Goal: Transaction & Acquisition: Subscribe to service/newsletter

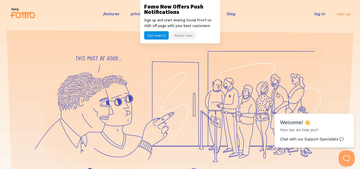
click at [182, 36] on button "Maybe Later" at bounding box center [183, 35] width 25 height 8
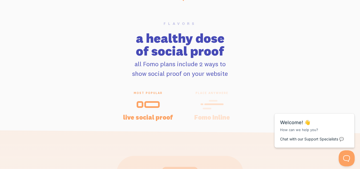
scroll to position [1040, 0]
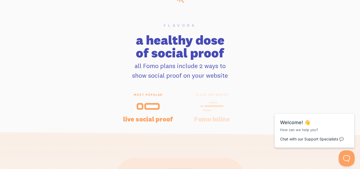
click at [213, 108] on icon at bounding box center [211, 106] width 23 height 12
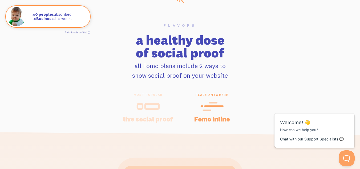
drag, startPoint x: 188, startPoint y: 102, endPoint x: 181, endPoint y: 107, distance: 9.2
click at [183, 106] on div "place anywhere Fomo Inline" at bounding box center [212, 107] width 64 height 29
click at [162, 110] on div at bounding box center [148, 106] width 51 height 13
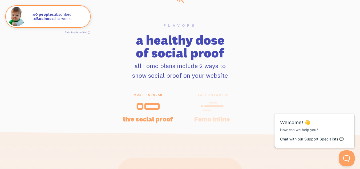
click at [219, 102] on icon at bounding box center [211, 106] width 23 height 12
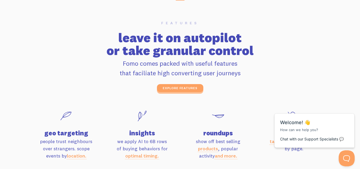
scroll to position [1678, 0]
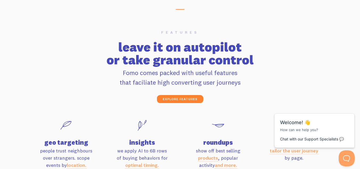
click at [197, 95] on link "explore features" at bounding box center [180, 99] width 46 height 8
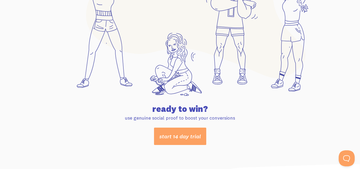
scroll to position [2852, 0]
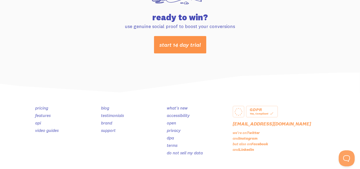
click at [184, 40] on link "start 14 day trial" at bounding box center [180, 44] width 52 height 17
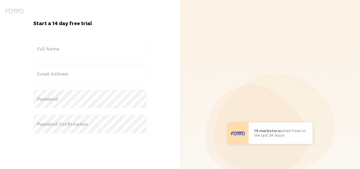
click at [65, 51] on label "Full Name" at bounding box center [90, 48] width 114 height 19
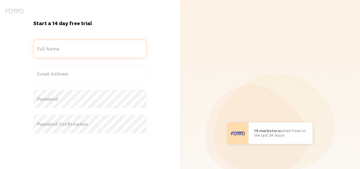
click at [65, 51] on input "Full Name" at bounding box center [90, 48] width 114 height 19
type input "[PERSON_NAME]"
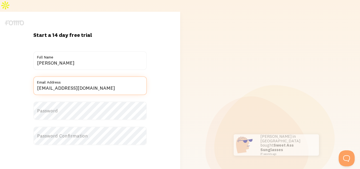
type input "[EMAIL_ADDRESS][DOMAIN_NAME]"
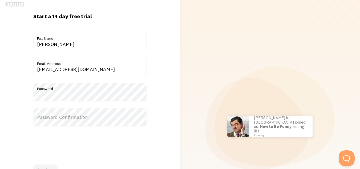
scroll to position [17, 0]
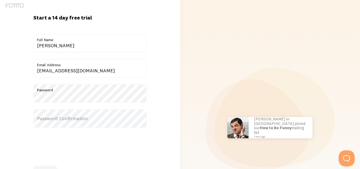
click at [62, 109] on label "Password Confirmation" at bounding box center [90, 118] width 114 height 19
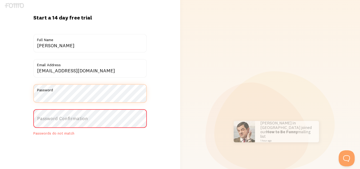
click at [23, 87] on div "Start a 14 day free trial {{ count }} people signed up today! Title Noemi Full …" at bounding box center [90, 131] width 180 height 234
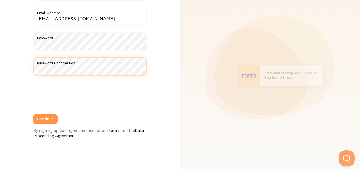
scroll to position [71, 0]
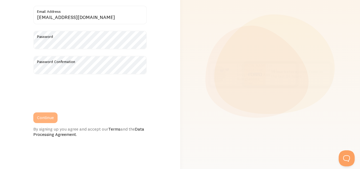
click at [49, 112] on button "Continue" at bounding box center [45, 117] width 24 height 11
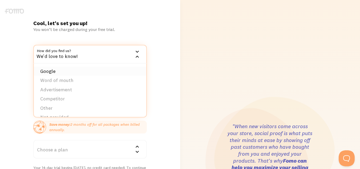
click at [75, 72] on li "Google" at bounding box center [90, 71] width 112 height 9
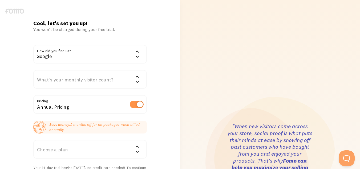
click at [77, 81] on div "What's your monthly visitor count?" at bounding box center [90, 79] width 114 height 19
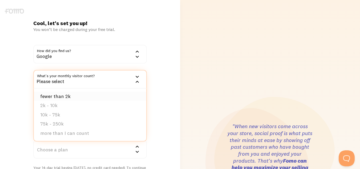
click at [74, 96] on li "fewer than 2k" at bounding box center [90, 96] width 112 height 9
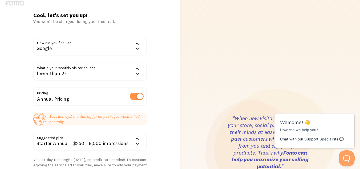
scroll to position [53, 0]
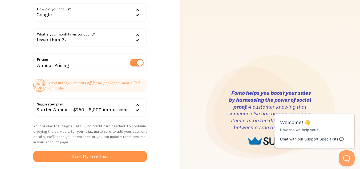
click at [106, 98] on div "Starter Annual - $250 - 8,000 impressions" at bounding box center [90, 107] width 114 height 19
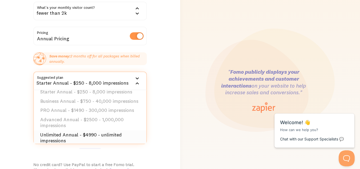
scroll to position [0, 0]
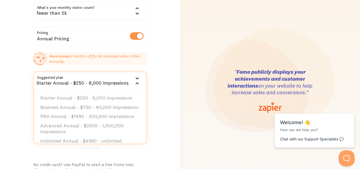
click at [161, 57] on div "Cool, let's set you up! You won’t be charged during your free trial. How did yo…" at bounding box center [90, 90] width 180 height 279
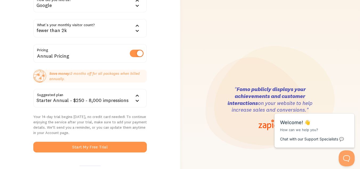
scroll to position [53, 0]
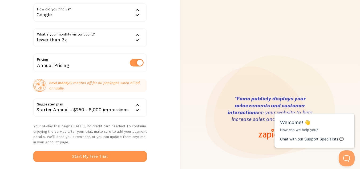
click at [140, 59] on label at bounding box center [137, 62] width 14 height 7
click at [140, 59] on input "checkbox" at bounding box center [137, 62] width 14 height 7
checkbox input "false"
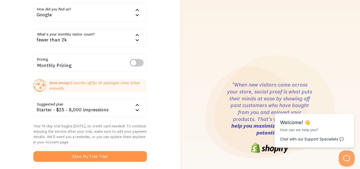
click at [112, 98] on div "Starter - $25 - 8,000 impressions" at bounding box center [90, 107] width 114 height 19
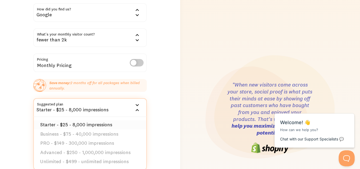
click at [110, 120] on li "Starter - $25 - 8,000 impressions" at bounding box center [90, 124] width 112 height 9
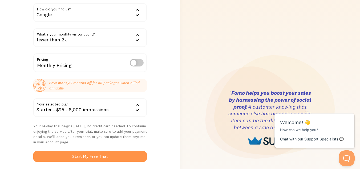
click at [116, 98] on div "Starter - $25 - 8,000 impressions" at bounding box center [90, 107] width 114 height 19
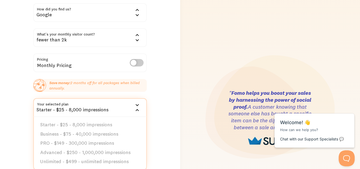
click at [116, 98] on div "Starter - $25 - 8,000 impressions" at bounding box center [90, 107] width 114 height 19
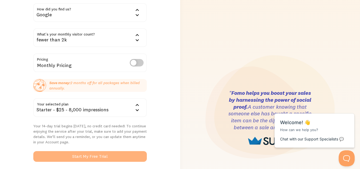
click at [112, 151] on button "Start My Free Trial" at bounding box center [90, 156] width 114 height 11
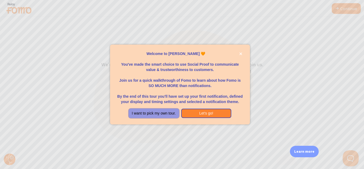
click at [158, 112] on button "I want to pick my own tour." at bounding box center [154, 113] width 50 height 10
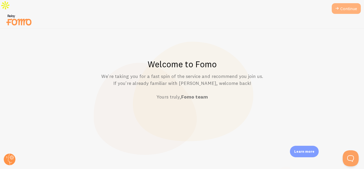
click at [337, 10] on icon at bounding box center [337, 8] width 6 height 6
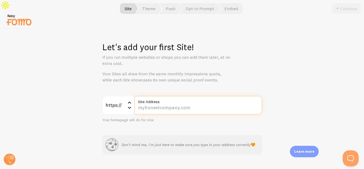
click at [177, 97] on input "Site Address" at bounding box center [198, 105] width 128 height 19
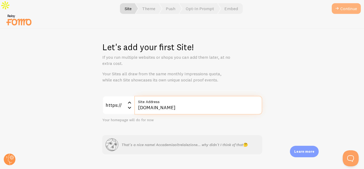
type input "[DOMAIN_NAME]"
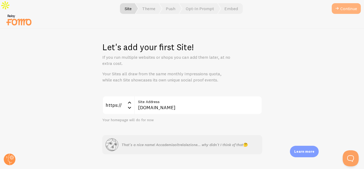
click at [343, 11] on button "Continue" at bounding box center [346, 8] width 29 height 11
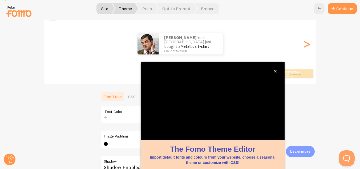
scroll to position [59, 0]
click at [276, 71] on icon "close," at bounding box center [275, 71] width 3 height 3
click at [275, 71] on icon "close," at bounding box center [275, 71] width 3 height 3
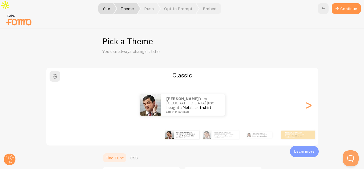
scroll to position [5, 0]
click at [308, 98] on div ">" at bounding box center [308, 105] width 6 height 38
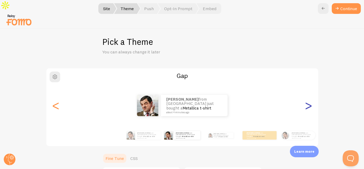
click at [310, 97] on div ">" at bounding box center [308, 105] width 6 height 38
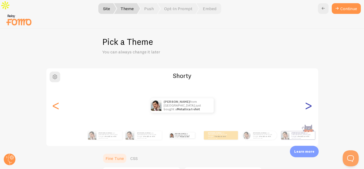
click at [308, 96] on div ">" at bounding box center [308, 105] width 6 height 38
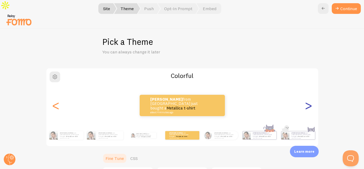
click at [308, 96] on div ">" at bounding box center [308, 105] width 6 height 38
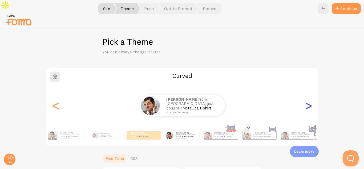
click at [308, 96] on div ">" at bounding box center [308, 105] width 6 height 38
type input "0"
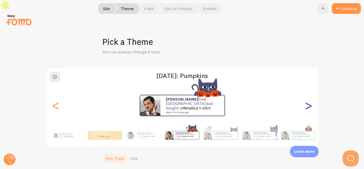
click at [308, 96] on div ">" at bounding box center [308, 105] width 6 height 38
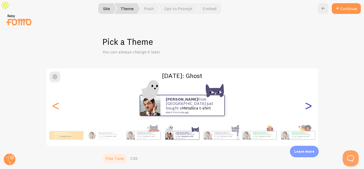
click at [308, 96] on div ">" at bounding box center [308, 105] width 6 height 38
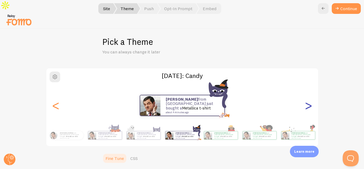
click at [308, 94] on div ">" at bounding box center [308, 105] width 6 height 38
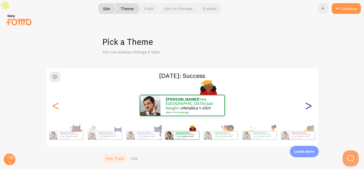
click at [308, 94] on div ">" at bounding box center [308, 105] width 6 height 38
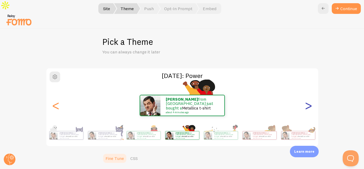
click at [308, 94] on div ">" at bounding box center [308, 105] width 6 height 38
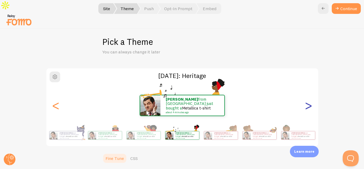
click at [308, 94] on div ">" at bounding box center [308, 105] width 6 height 38
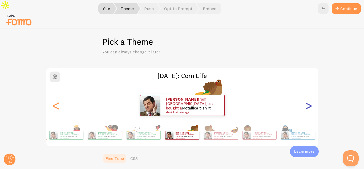
click at [308, 94] on div ">" at bounding box center [308, 105] width 6 height 38
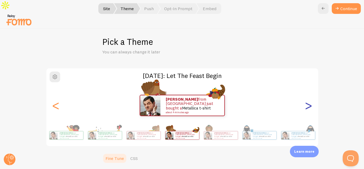
click at [308, 94] on div ">" at bounding box center [308, 105] width 6 height 38
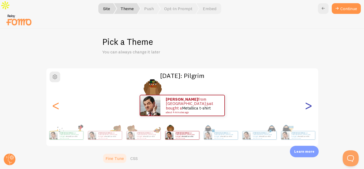
click at [308, 94] on div ">" at bounding box center [308, 105] width 6 height 38
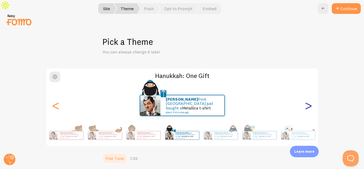
click at [308, 94] on div ">" at bounding box center [308, 105] width 6 height 38
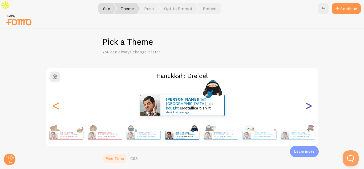
click at [308, 94] on div ">" at bounding box center [308, 105] width 6 height 38
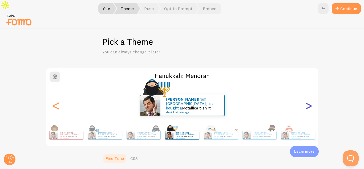
click at [308, 94] on div ">" at bounding box center [308, 105] width 6 height 38
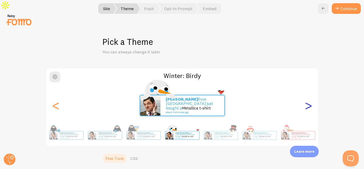
click at [308, 94] on div ">" at bounding box center [308, 105] width 6 height 38
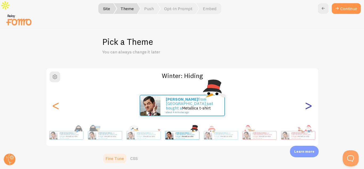
click at [308, 94] on div ">" at bounding box center [308, 105] width 6 height 38
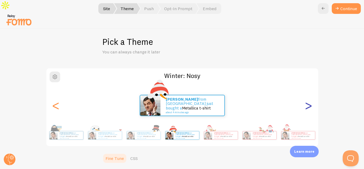
click at [308, 94] on div ">" at bounding box center [308, 105] width 6 height 38
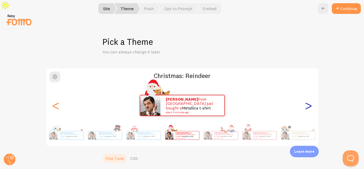
click at [308, 94] on div ">" at bounding box center [308, 105] width 6 height 38
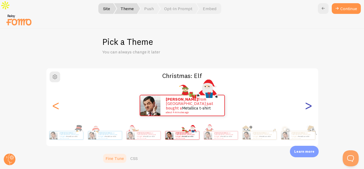
click at [308, 94] on div ">" at bounding box center [308, 105] width 6 height 38
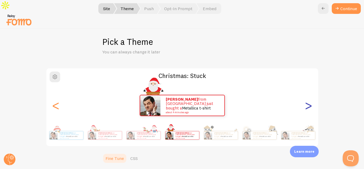
click at [308, 94] on div ">" at bounding box center [308, 105] width 6 height 38
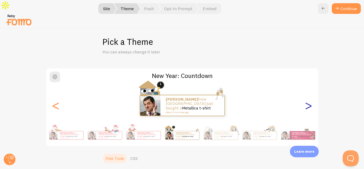
click at [308, 94] on div ">" at bounding box center [308, 105] width 6 height 38
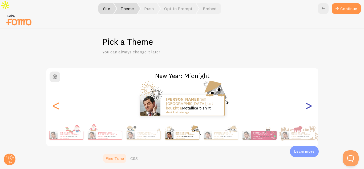
click at [308, 94] on div ">" at bounding box center [308, 105] width 6 height 38
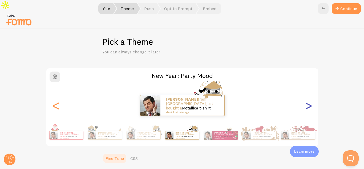
click at [308, 94] on div ">" at bounding box center [308, 105] width 6 height 38
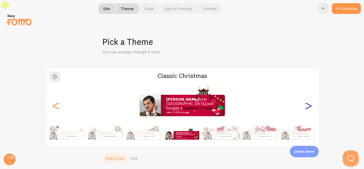
click at [308, 94] on div ">" at bounding box center [308, 105] width 6 height 38
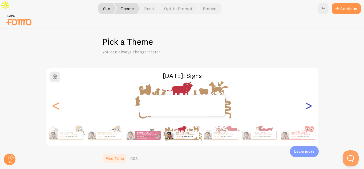
click at [308, 94] on div ">" at bounding box center [308, 105] width 6 height 38
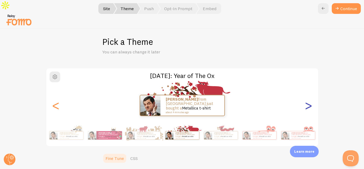
click at [308, 94] on div ">" at bounding box center [308, 105] width 6 height 38
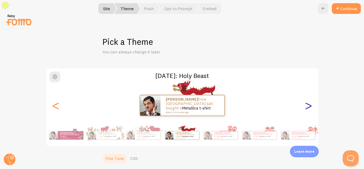
click at [308, 94] on div ">" at bounding box center [308, 105] width 6 height 38
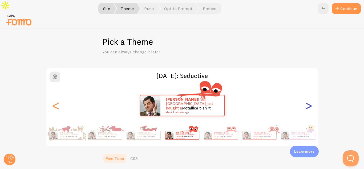
click at [308, 94] on div ">" at bounding box center [308, 105] width 6 height 38
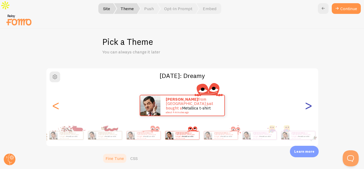
click at [308, 94] on div ">" at bounding box center [308, 105] width 6 height 38
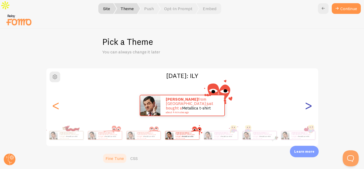
click at [308, 94] on div ">" at bounding box center [308, 105] width 6 height 38
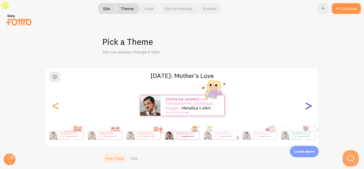
click at [308, 94] on div ">" at bounding box center [308, 105] width 6 height 38
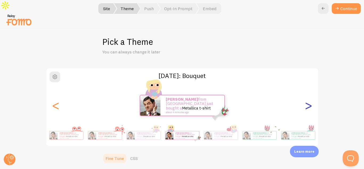
click at [308, 94] on div ">" at bounding box center [308, 105] width 6 height 38
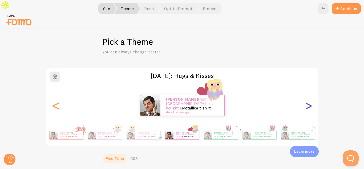
click at [308, 94] on div ">" at bounding box center [308, 105] width 6 height 38
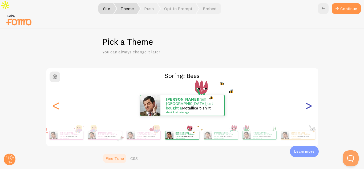
click at [308, 94] on div ">" at bounding box center [308, 105] width 6 height 38
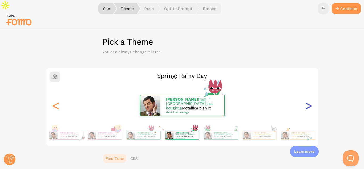
click at [308, 94] on div ">" at bounding box center [308, 105] width 6 height 38
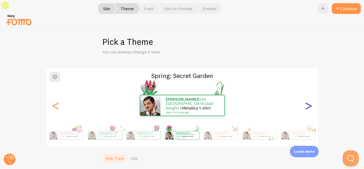
click at [308, 94] on div ">" at bounding box center [308, 105] width 6 height 38
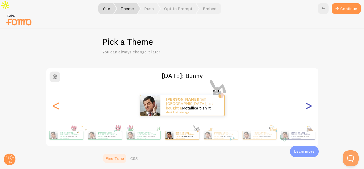
click at [308, 94] on div ">" at bounding box center [308, 105] width 6 height 38
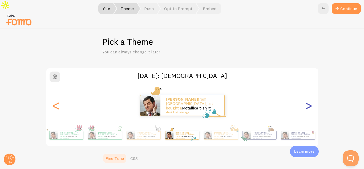
click at [308, 94] on div ">" at bounding box center [308, 105] width 6 height 38
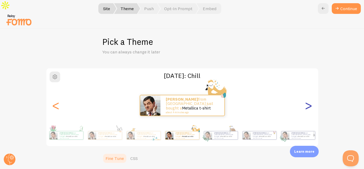
click at [308, 94] on div ">" at bounding box center [308, 105] width 6 height 38
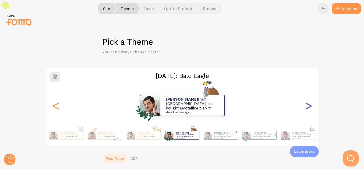
click at [308, 94] on div ">" at bounding box center [308, 105] width 6 height 38
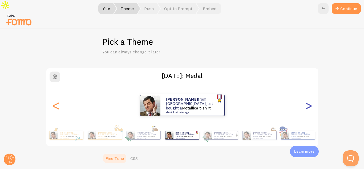
click at [308, 94] on div ">" at bounding box center [308, 105] width 6 height 38
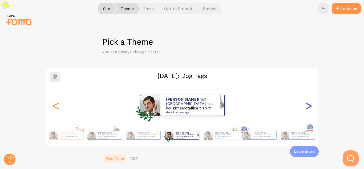
click at [308, 94] on div ">" at bounding box center [308, 105] width 6 height 38
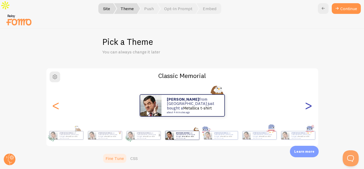
click at [308, 94] on div ">" at bounding box center [308, 105] width 6 height 38
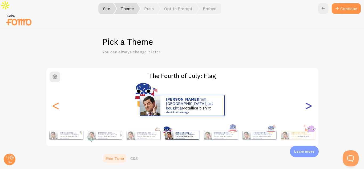
click at [308, 94] on div ">" at bounding box center [308, 105] width 6 height 38
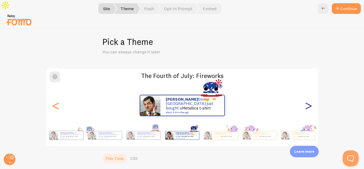
click at [308, 94] on div ">" at bounding box center [308, 105] width 6 height 38
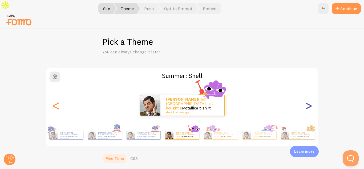
click at [308, 94] on div ">" at bounding box center [308, 105] width 6 height 38
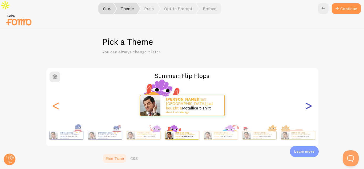
click at [308, 94] on div ">" at bounding box center [308, 105] width 6 height 38
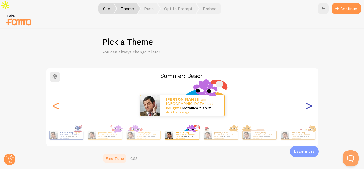
click at [308, 94] on div ">" at bounding box center [308, 105] width 6 height 38
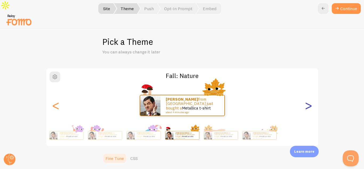
click at [308, 94] on div ">" at bounding box center [308, 105] width 6 height 38
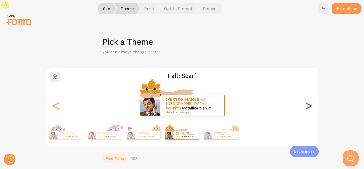
click at [308, 94] on div ">" at bounding box center [308, 105] width 6 height 38
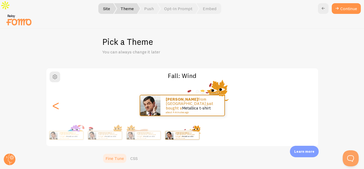
click at [308, 95] on div "Noemi from Italy just bought a Metallica t-shirt about 4 minutes ago" at bounding box center [182, 105] width 272 height 21
click at [57, 95] on div "<" at bounding box center [56, 105] width 6 height 38
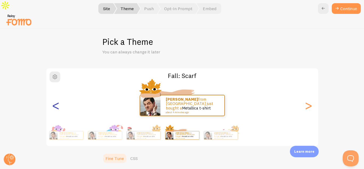
click at [54, 92] on div "<" at bounding box center [56, 105] width 6 height 38
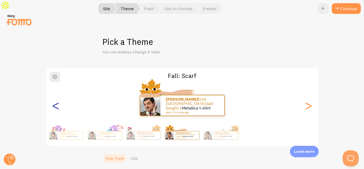
click at [54, 92] on div "<" at bounding box center [56, 105] width 6 height 38
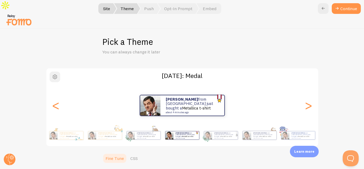
click at [54, 74] on span "button" at bounding box center [55, 77] width 6 height 6
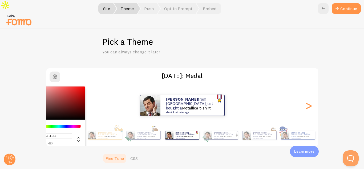
click at [110, 71] on h2 "Memorial Day: Medal" at bounding box center [182, 75] width 272 height 8
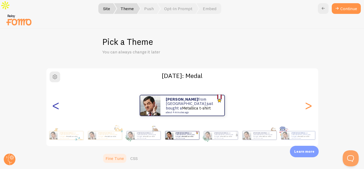
click at [53, 96] on div "<" at bounding box center [56, 105] width 6 height 38
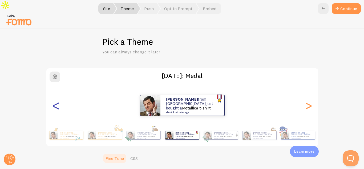
click at [53, 96] on div "<" at bounding box center [56, 105] width 6 height 38
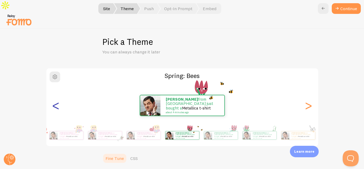
click at [53, 96] on div "<" at bounding box center [56, 105] width 6 height 38
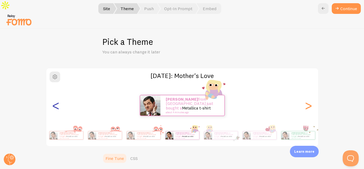
click at [55, 95] on div "<" at bounding box center [56, 105] width 6 height 38
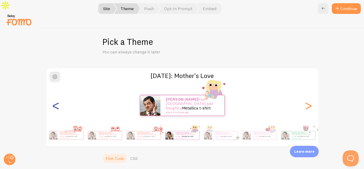
click at [55, 95] on div "<" at bounding box center [56, 105] width 6 height 38
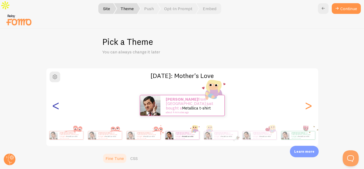
click at [55, 95] on div "<" at bounding box center [56, 105] width 6 height 38
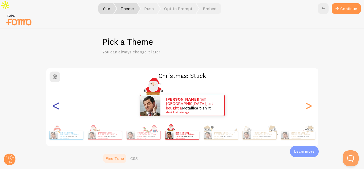
click at [55, 95] on div "<" at bounding box center [56, 105] width 6 height 38
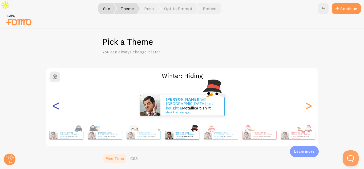
click at [55, 95] on div "<" at bounding box center [56, 105] width 6 height 38
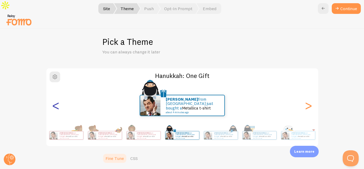
click at [55, 95] on div "<" at bounding box center [56, 105] width 6 height 38
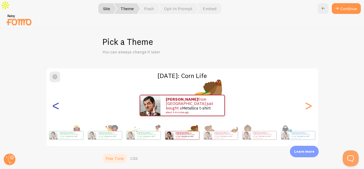
click at [55, 95] on div "<" at bounding box center [56, 105] width 6 height 38
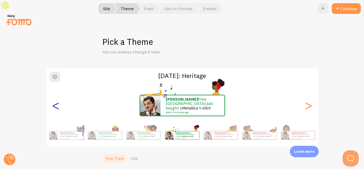
click at [55, 95] on div "<" at bounding box center [56, 105] width 6 height 38
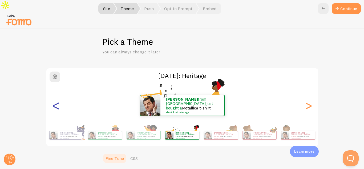
click at [55, 95] on div "<" at bounding box center [56, 105] width 6 height 38
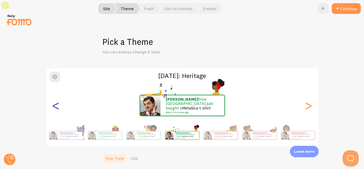
click at [55, 95] on div "<" at bounding box center [56, 105] width 6 height 38
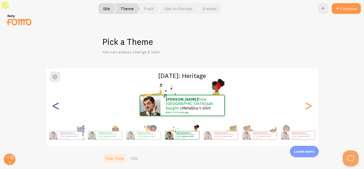
click at [55, 95] on div "<" at bounding box center [56, 105] width 6 height 38
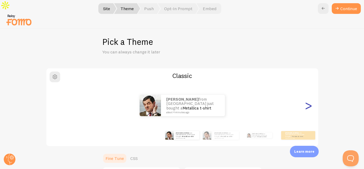
click at [307, 95] on div ">" at bounding box center [308, 105] width 6 height 38
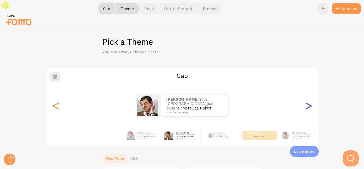
click at [309, 95] on div ">" at bounding box center [308, 105] width 6 height 38
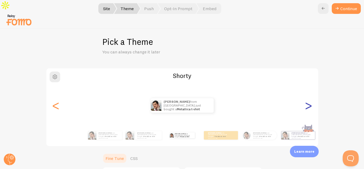
click at [308, 95] on div ">" at bounding box center [308, 105] width 6 height 38
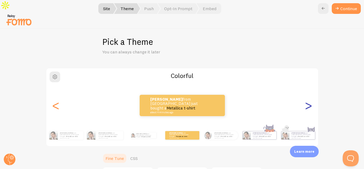
click at [308, 95] on div ">" at bounding box center [308, 105] width 6 height 38
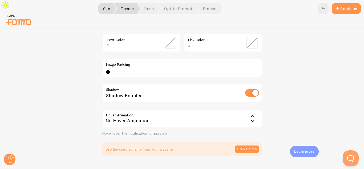
scroll to position [165, 0]
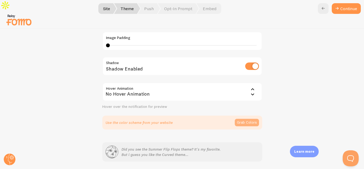
click at [239, 119] on button "Grab Colors" at bounding box center [247, 122] width 24 height 7
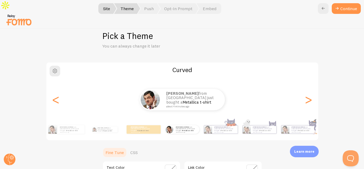
scroll to position [5, 0]
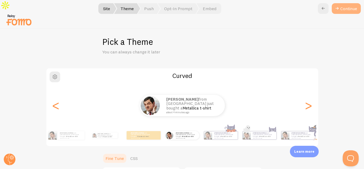
click at [349, 7] on button "Continue" at bounding box center [346, 8] width 29 height 11
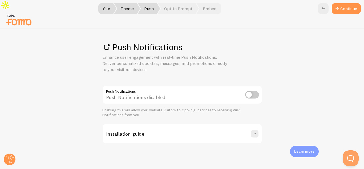
click at [253, 91] on input "checkbox" at bounding box center [252, 94] width 14 height 7
checkbox input "true"
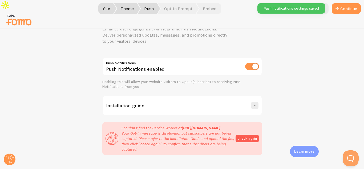
scroll to position [34, 0]
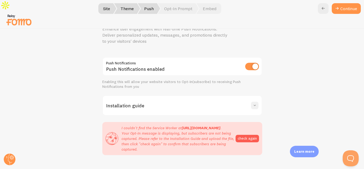
click at [253, 103] on span at bounding box center [254, 105] width 5 height 5
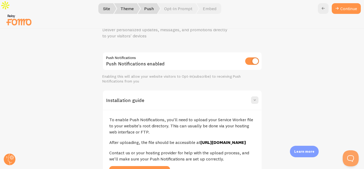
scroll to position [60, 0]
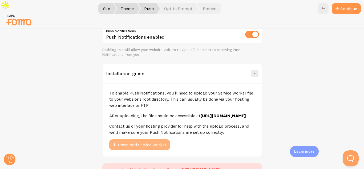
click at [142, 139] on button "Download Service Worker" at bounding box center [139, 144] width 61 height 11
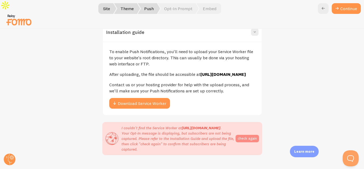
click at [239, 135] on button "check again" at bounding box center [247, 138] width 23 height 7
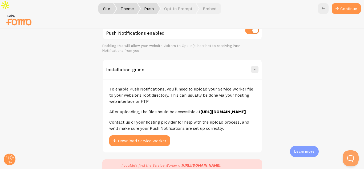
scroll to position [60, 0]
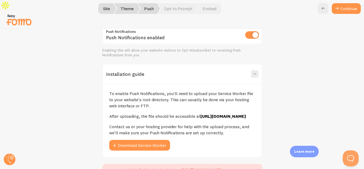
drag, startPoint x: 233, startPoint y: 111, endPoint x: 107, endPoint y: 111, distance: 126.6
click at [107, 111] on div "To enable Push Notifications, you'll need to upload your Service Worker file to…" at bounding box center [182, 119] width 159 height 73
click at [205, 90] on p "To enable Push Notifications, you'll need to upload your Service Worker file to…" at bounding box center [182, 99] width 146 height 18
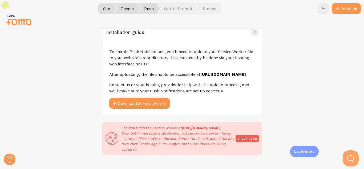
drag, startPoint x: 246, startPoint y: 124, endPoint x: 246, endPoint y: 113, distance: 11.2
click at [246, 135] on button "check again" at bounding box center [247, 138] width 23 height 7
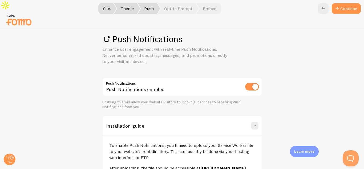
scroll to position [0, 0]
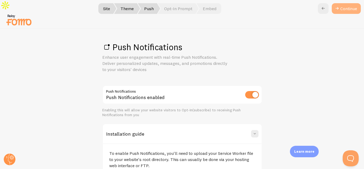
click at [340, 10] on link "Continue" at bounding box center [346, 8] width 29 height 11
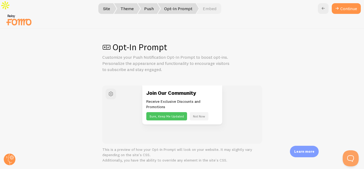
scroll to position [80, 0]
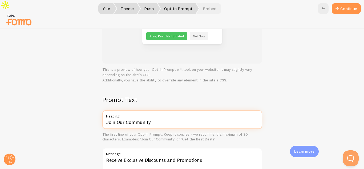
click at [165, 111] on input "Join Our Community" at bounding box center [182, 119] width 160 height 19
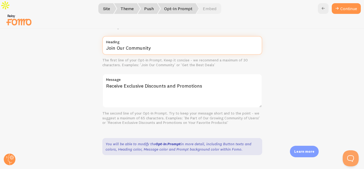
scroll to position [127, 0]
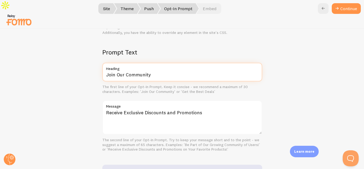
click at [159, 67] on input "Join Our Community" at bounding box center [182, 72] width 160 height 19
type input "Candidati al percorso"
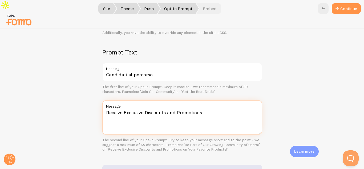
drag, startPoint x: 209, startPoint y: 105, endPoint x: 99, endPoint y: 107, distance: 109.8
click at [99, 107] on div "Opt-In Prompt Customize your Push Notification Opt-In Prompt to boost opt-ins. …" at bounding box center [182, 105] width 364 height 152
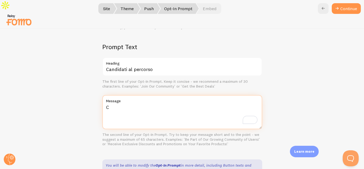
scroll to position [122, 0]
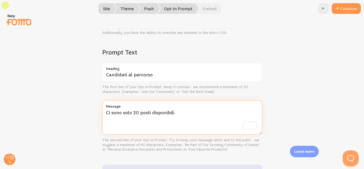
type textarea "Ci sono solo 20 posti disponibili"
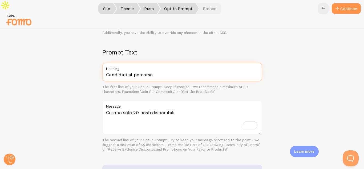
drag, startPoint x: 150, startPoint y: 63, endPoint x: 95, endPoint y: 65, distance: 55.5
click at [95, 65] on div "Opt-In Prompt Customize your Push Notification Opt-In Prompt to boost opt-ins. …" at bounding box center [182, 105] width 364 height 152
type input "I"
type input "C"
type input "I"
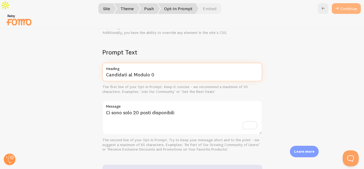
type input "Candidati al Modulo 0"
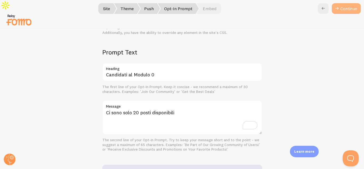
click at [340, 6] on button "Continue" at bounding box center [346, 8] width 29 height 11
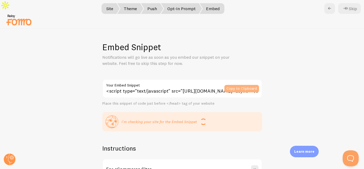
click at [241, 85] on button "Copy to Clipboard" at bounding box center [241, 88] width 35 height 7
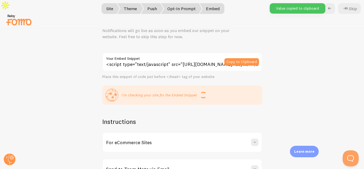
scroll to position [44, 0]
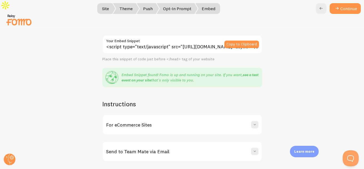
click at [252, 72] on link "see a test event on your site" at bounding box center [190, 77] width 137 height 10
click at [345, 10] on button "Continue" at bounding box center [345, 8] width 31 height 11
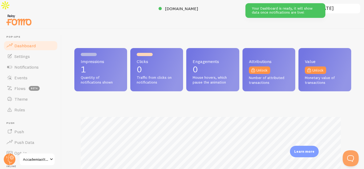
scroll to position [140, 273]
drag, startPoint x: 27, startPoint y: 46, endPoint x: 32, endPoint y: 45, distance: 5.6
click at [27, 54] on span "Settings" at bounding box center [21, 56] width 15 height 5
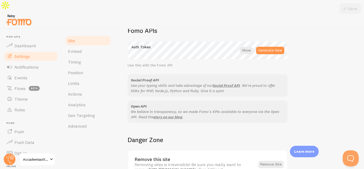
scroll to position [335, 0]
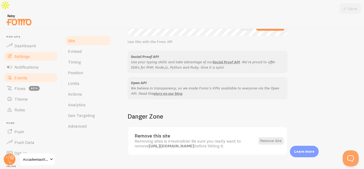
click at [25, 75] on span "Events" at bounding box center [20, 77] width 13 height 5
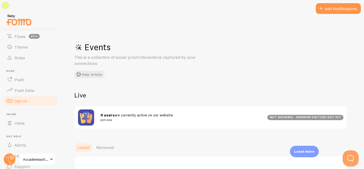
scroll to position [53, 0]
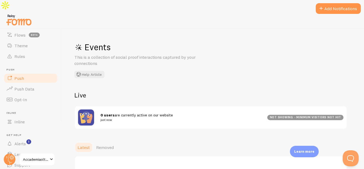
click at [24, 73] on link "Push" at bounding box center [30, 78] width 55 height 11
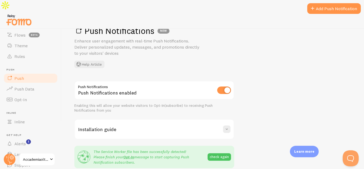
scroll to position [16, 0]
click at [34, 94] on link "Opt-In" at bounding box center [30, 99] width 55 height 11
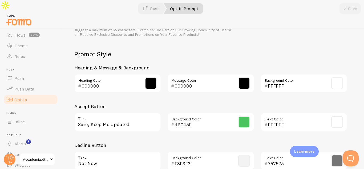
scroll to position [262, 0]
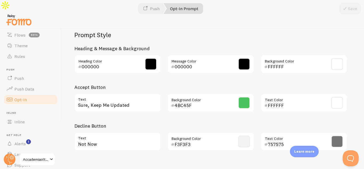
click at [245, 97] on span at bounding box center [244, 103] width 12 height 12
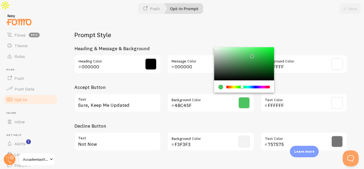
click at [189, 102] on input "4BC45F" at bounding box center [203, 105] width 57 height 6
paste input "f7e7ce"
type input "f7e7ce"
click at [200, 71] on div "Prompt Style Heading & Message & Background 000000 Heading Color 000000 Message…" at bounding box center [210, 93] width 273 height 124
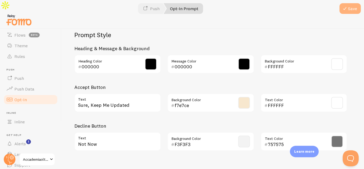
click at [351, 11] on button "Save" at bounding box center [350, 8] width 21 height 11
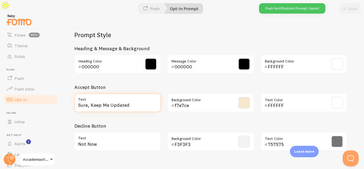
click at [140, 95] on input "Sure, Keep Me Updated" at bounding box center [117, 102] width 87 height 19
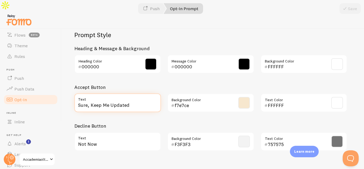
drag, startPoint x: 140, startPoint y: 95, endPoint x: 65, endPoint y: 96, distance: 75.2
click at [65, 96] on div "Opt-In Prompt Customize your Push Notification Opt-In Prompt to boost opt-ins. …" at bounding box center [213, 105] width 303 height 152
type input "Si, mi candido ora"
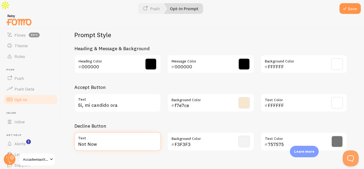
click at [115, 134] on input "Not Now" at bounding box center [117, 141] width 87 height 19
type input "Ci sto pensando"
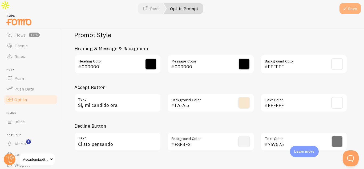
click at [354, 7] on button "Save" at bounding box center [350, 8] width 21 height 11
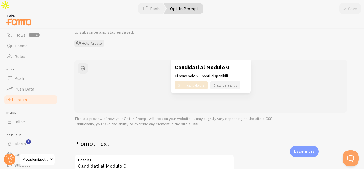
scroll to position [27, 0]
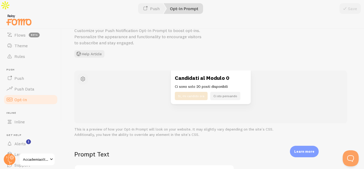
click at [80, 76] on span "button" at bounding box center [83, 79] width 6 height 6
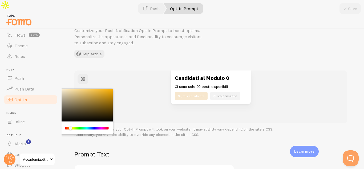
drag, startPoint x: 66, startPoint y: 116, endPoint x: 149, endPoint y: 116, distance: 83.4
click at [70, 121] on div "Chrome color picker" at bounding box center [83, 127] width 60 height 12
click at [217, 126] on p "This is a preview of how your Opt-In Prompt will look on your website. It may s…" at bounding box center [210, 131] width 273 height 11
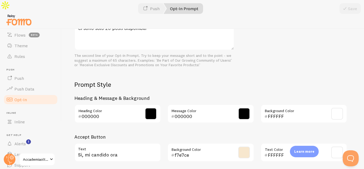
scroll to position [213, 0]
click at [153, 107] on span at bounding box center [151, 113] width 12 height 12
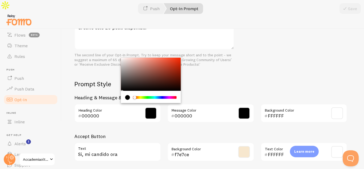
drag, startPoint x: 132, startPoint y: 86, endPoint x: 126, endPoint y: 87, distance: 6.8
click at [126, 95] on div "Chrome color picker" at bounding box center [150, 97] width 51 height 5
click at [126, 95] on div "current color is #000000" at bounding box center [127, 97] width 5 height 5
click at [107, 112] on input "000000" at bounding box center [110, 115] width 57 height 6
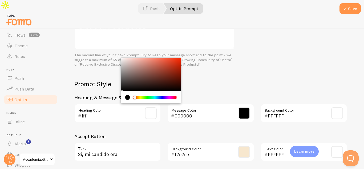
type input "fff"
click at [193, 112] on input "000000" at bounding box center [203, 115] width 57 height 6
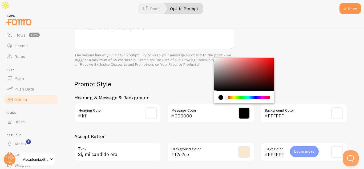
drag, startPoint x: 193, startPoint y: 104, endPoint x: 180, endPoint y: 104, distance: 12.5
click at [180, 112] on input "000000" at bounding box center [203, 115] width 57 height 6
type input "fff"
click at [290, 112] on input "FFFFFF" at bounding box center [296, 115] width 57 height 6
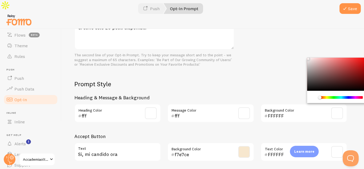
scroll to position [240, 0]
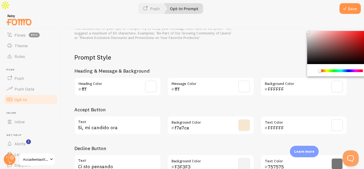
drag, startPoint x: 285, startPoint y: 78, endPoint x: 268, endPoint y: 78, distance: 16.8
click at [268, 86] on input "FFFFFF" at bounding box center [296, 89] width 57 height 6
type input "000"
click at [251, 68] on h3 "Heading & Message & Background" at bounding box center [210, 71] width 273 height 6
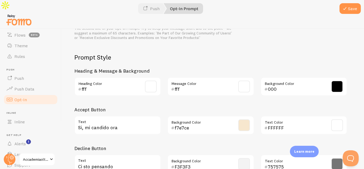
scroll to position [262, 0]
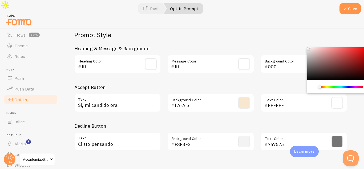
drag, startPoint x: 287, startPoint y: 94, endPoint x: 269, endPoint y: 90, distance: 18.4
click at [269, 102] on input "FFFFFF" at bounding box center [296, 105] width 57 height 6
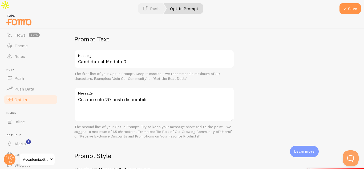
scroll to position [129, 0]
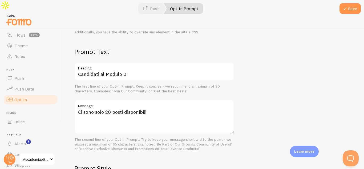
type input "000"
click at [339, 12] on div at bounding box center [182, 20] width 364 height 17
click at [346, 10] on span at bounding box center [345, 8] width 6 height 6
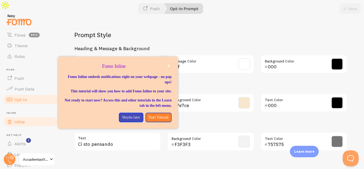
scroll to position [62, 0]
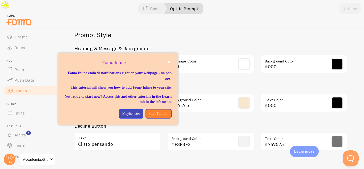
click at [188, 45] on h3 "Heading & Message & Background" at bounding box center [210, 48] width 273 height 6
click at [31, 77] on span "Push Data" at bounding box center [24, 79] width 20 height 5
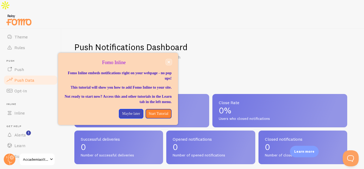
click at [170, 62] on icon "close," at bounding box center [168, 62] width 3 height 3
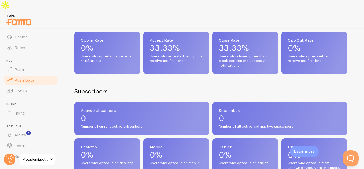
scroll to position [35, 0]
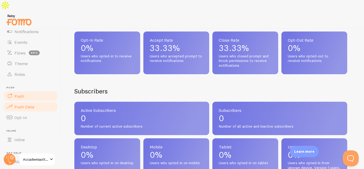
click at [32, 91] on link "Push" at bounding box center [30, 96] width 55 height 11
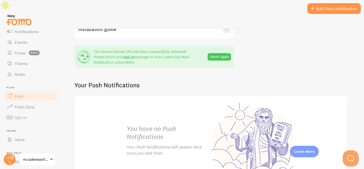
scroll to position [69, 0]
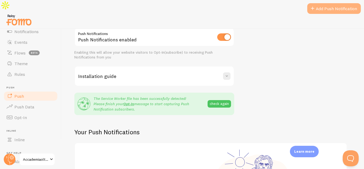
click at [310, 13] on link "Add Push Notification" at bounding box center [334, 8] width 54 height 11
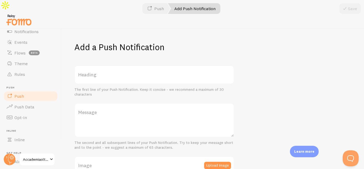
click at [124, 65] on label "Heading" at bounding box center [154, 74] width 160 height 19
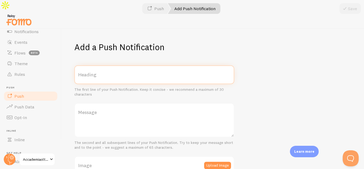
click at [124, 65] on input "Heading" at bounding box center [154, 74] width 160 height 19
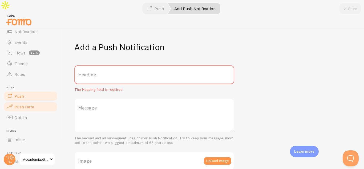
click at [28, 104] on span "Push Data" at bounding box center [24, 106] width 20 height 5
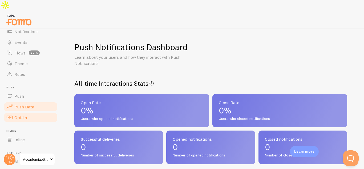
click at [26, 115] on span "Opt-In" at bounding box center [20, 117] width 13 height 5
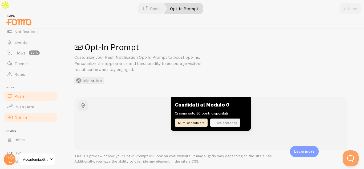
click at [20, 93] on span "Push" at bounding box center [19, 95] width 10 height 5
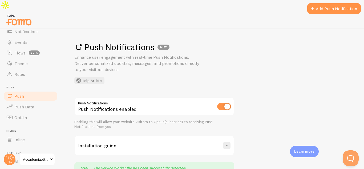
click at [220, 103] on input "checkbox" at bounding box center [224, 106] width 14 height 7
checkbox input "false"
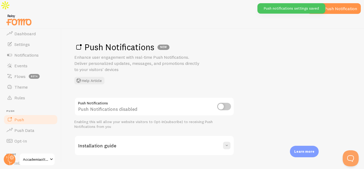
scroll to position [9, 0]
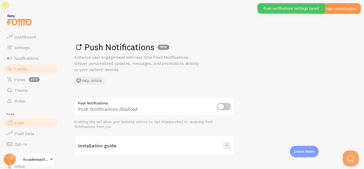
click at [29, 63] on link "Events" at bounding box center [30, 68] width 55 height 11
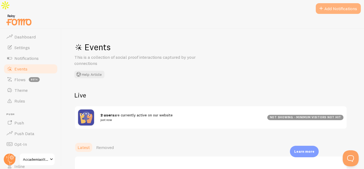
click at [340, 10] on button "Add Notifications" at bounding box center [338, 8] width 45 height 11
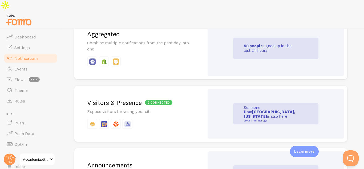
scroll to position [293, 0]
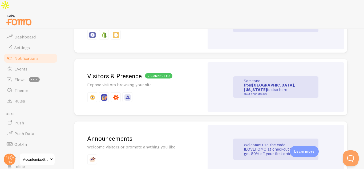
click at [175, 82] on p "Expose visitors browsing your site" at bounding box center [139, 85] width 104 height 6
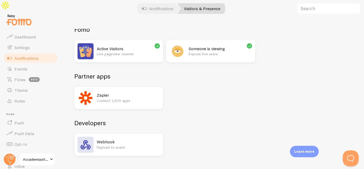
scroll to position [49, 0]
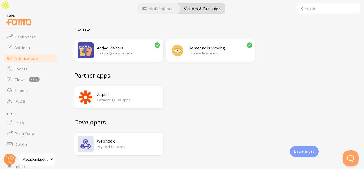
click at [131, 50] on p "Live pageview counter" at bounding box center [128, 52] width 63 height 5
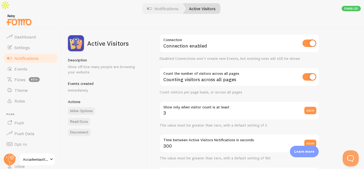
scroll to position [53, 0]
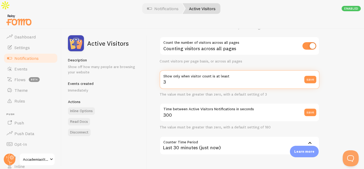
drag, startPoint x: 168, startPoint y: 72, endPoint x: 164, endPoint y: 71, distance: 4.8
click at [164, 71] on input "3" at bounding box center [240, 79] width 160 height 19
type input "1"
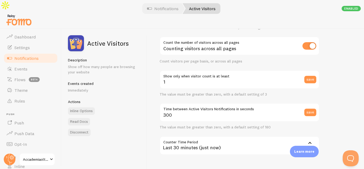
click at [189, 85] on div "Settings Connection Connection enabled Disabled Connections won't create new Ev…" at bounding box center [240, 102] width 160 height 229
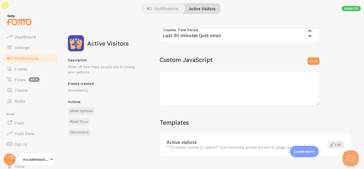
scroll to position [167, 0]
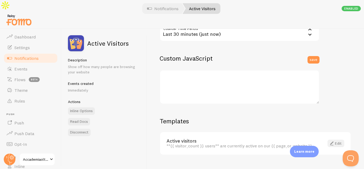
click at [334, 139] on link "Edit" at bounding box center [336, 142] width 17 height 7
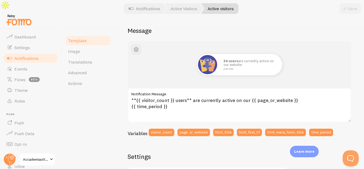
scroll to position [53, 0]
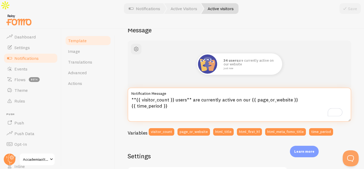
drag, startPoint x: 185, startPoint y: 87, endPoint x: 176, endPoint y: 87, distance: 9.3
click at [176, 87] on textarea "**{{ visitor_count }} users** are currently active on our {{ page_or_website }}…" at bounding box center [240, 104] width 224 height 34
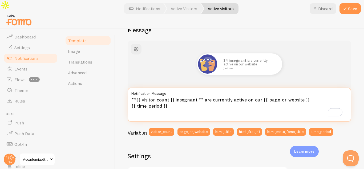
drag, startPoint x: 260, startPoint y: 87, endPoint x: 203, endPoint y: 87, distance: 57.0
click at [203, 87] on textarea "**{{ visitor_count }} insegnanti** are currently active on our {{ page_or_websi…" at bounding box center [240, 104] width 224 height 34
drag, startPoint x: 197, startPoint y: 88, endPoint x: 175, endPoint y: 88, distance: 21.6
click at [175, 88] on textarea "**{{ visitor_count }} insegnanti** are currently active on our {{ page_or_websi…" at bounding box center [240, 104] width 224 height 34
drag, startPoint x: 202, startPoint y: 87, endPoint x: 259, endPoint y: 89, distance: 56.5
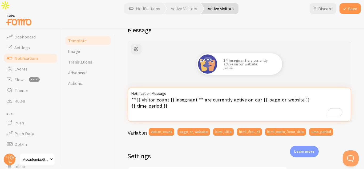
click at [259, 89] on textarea "**{{ visitor_count }} insegnanti** are currently active on our {{ page_or_websi…" at bounding box center [240, 104] width 224 height 34
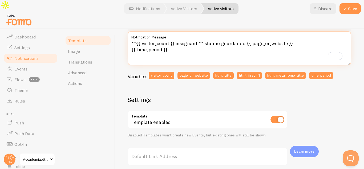
scroll to position [110, 0]
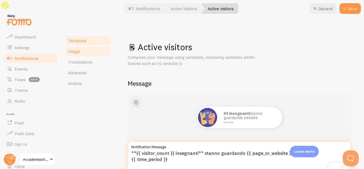
type textarea "**{{ visitor_count }} insegnanti** stanno guardando {{ page_or_website }} {{ ti…"
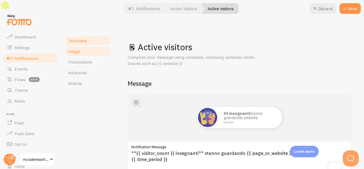
click at [71, 49] on span "Image" at bounding box center [74, 51] width 12 height 5
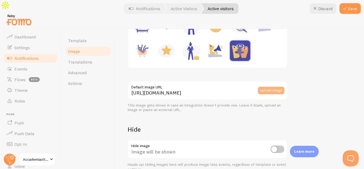
click at [272, 87] on button "upload image" at bounding box center [271, 90] width 26 height 7
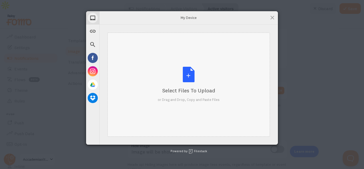
click at [182, 72] on div "Select Files to Upload or Drag and Drop, Copy and Paste Files" at bounding box center [189, 84] width 62 height 35
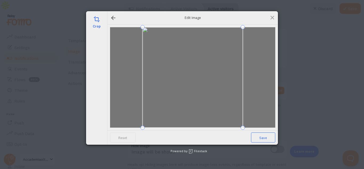
click at [265, 140] on span "Save" at bounding box center [263, 137] width 24 height 10
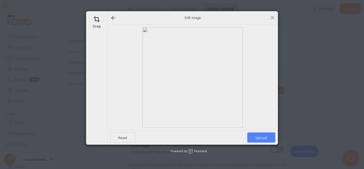
click at [263, 138] on span "Upload" at bounding box center [261, 137] width 28 height 10
type input "https://process.filestackapi.com/ApqhzE1ldTzuKSj33adqez/resize=width:170,height…"
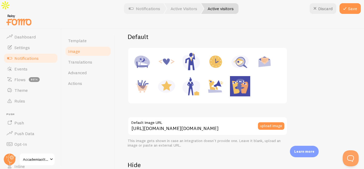
scroll to position [17, 0]
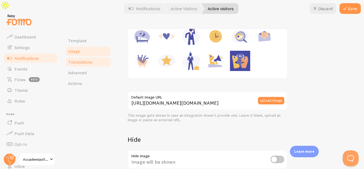
click at [80, 59] on span "Translations" at bounding box center [80, 61] width 24 height 5
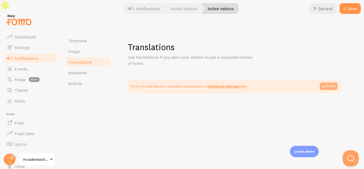
click at [325, 82] on link "activate" at bounding box center [329, 85] width 18 height 7
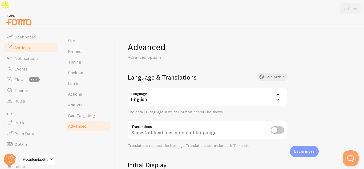
click at [195, 88] on div "English" at bounding box center [208, 97] width 160 height 19
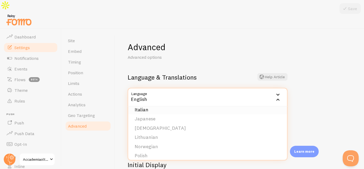
click at [152, 105] on li "Italian" at bounding box center [207, 109] width 159 height 9
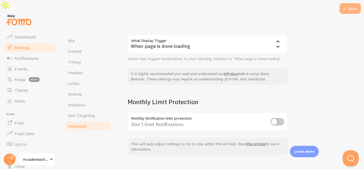
click at [345, 10] on icon at bounding box center [345, 8] width 6 height 6
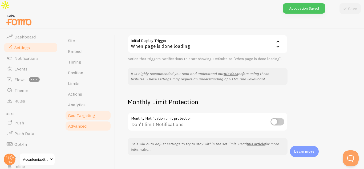
click at [73, 112] on span "Geo Targeting" at bounding box center [81, 114] width 27 height 5
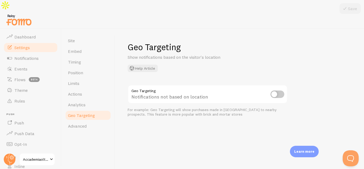
click at [278, 90] on input "checkbox" at bounding box center [278, 93] width 14 height 7
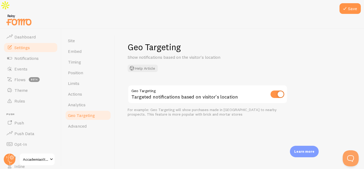
click at [254, 67] on div "Geo Targeting Show notifications based on the visitor's location Help Article G…" at bounding box center [240, 79] width 224 height 75
click at [277, 90] on input "checkbox" at bounding box center [278, 93] width 14 height 7
checkbox input "false"
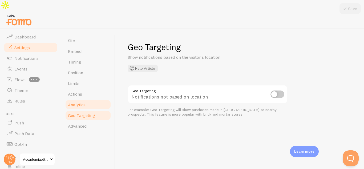
click at [75, 102] on span "Analytics" at bounding box center [77, 104] width 18 height 5
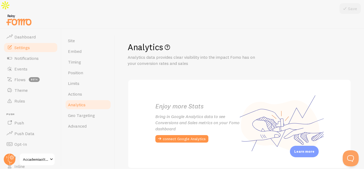
scroll to position [13, 0]
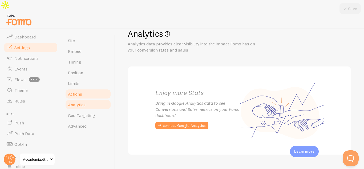
click at [90, 88] on link "Actions" at bounding box center [88, 93] width 47 height 11
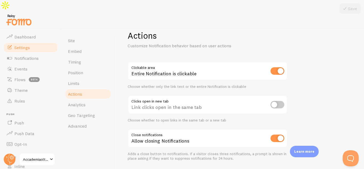
scroll to position [17, 0]
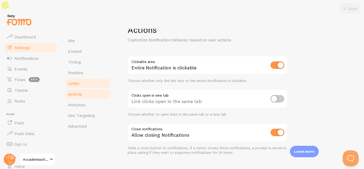
click at [83, 78] on link "Limits" at bounding box center [88, 83] width 47 height 11
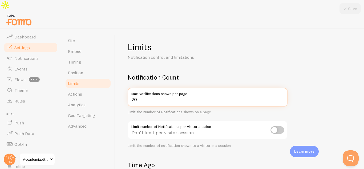
click at [167, 88] on input "20" at bounding box center [208, 97] width 160 height 19
click at [138, 88] on input "20" at bounding box center [208, 97] width 160 height 19
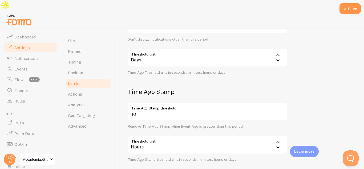
scroll to position [177, 0]
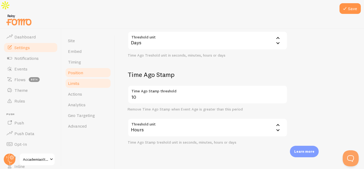
type input "5"
drag, startPoint x: 74, startPoint y: 63, endPoint x: 225, endPoint y: 29, distance: 154.0
click at [74, 70] on span "Position" at bounding box center [75, 72] width 15 height 5
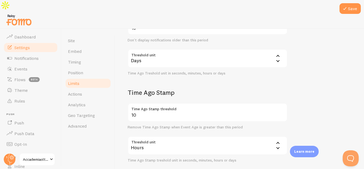
scroll to position [150, 0]
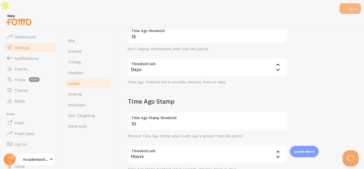
click at [346, 8] on icon at bounding box center [345, 8] width 6 height 6
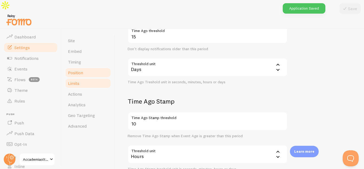
click at [78, 70] on span "Position" at bounding box center [75, 72] width 15 height 5
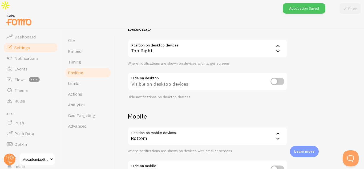
scroll to position [53, 0]
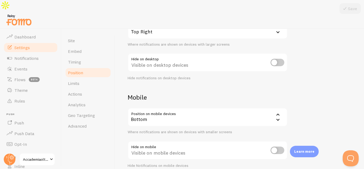
scroll to position [80, 0]
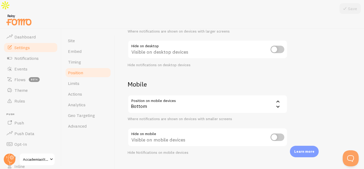
click at [275, 133] on input "checkbox" at bounding box center [278, 136] width 14 height 7
checkbox input "true"
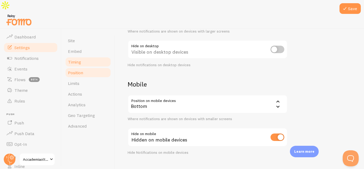
click at [87, 57] on link "Timing" at bounding box center [88, 62] width 47 height 11
click at [347, 7] on icon at bounding box center [345, 8] width 6 height 6
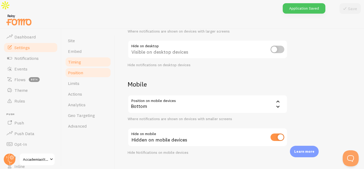
click at [75, 59] on span "Timing" at bounding box center [74, 61] width 13 height 5
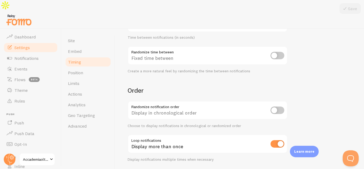
scroll to position [147, 0]
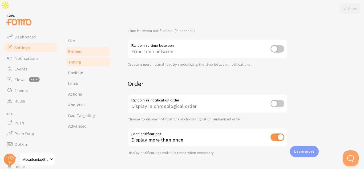
drag, startPoint x: 82, startPoint y: 36, endPoint x: 87, endPoint y: 37, distance: 4.8
click at [82, 46] on link "Embed" at bounding box center [88, 51] width 47 height 11
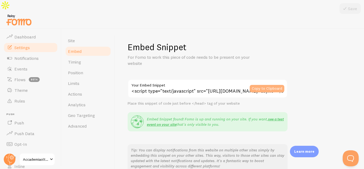
click at [262, 85] on button "Copy to Clipboard" at bounding box center [267, 88] width 35 height 7
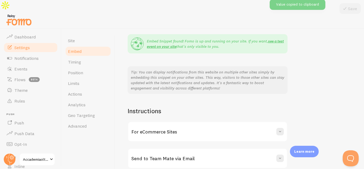
scroll to position [91, 0]
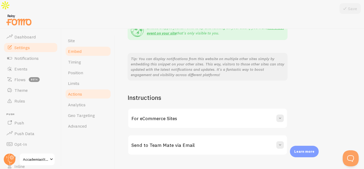
drag, startPoint x: 82, startPoint y: 79, endPoint x: 102, endPoint y: 78, distance: 20.5
click at [82, 88] on link "Actions" at bounding box center [88, 93] width 47 height 11
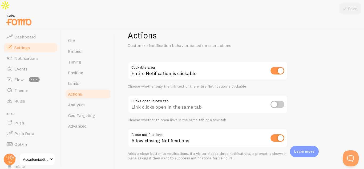
scroll to position [17, 0]
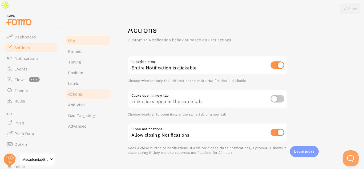
click at [78, 35] on link "Site" at bounding box center [88, 40] width 47 height 11
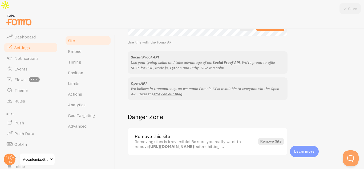
scroll to position [335, 0]
click at [37, 55] on span "Notifications" at bounding box center [26, 57] width 24 height 5
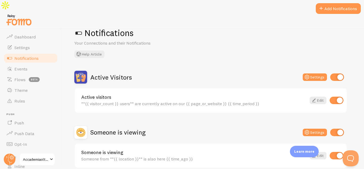
scroll to position [27, 0]
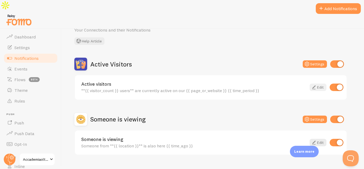
click at [319, 83] on link "Edit" at bounding box center [318, 86] width 17 height 7
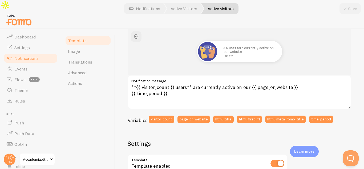
scroll to position [57, 0]
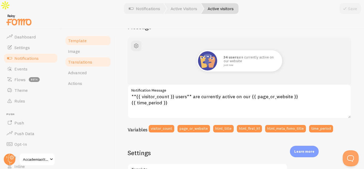
click at [82, 57] on link "Translations" at bounding box center [88, 62] width 47 height 11
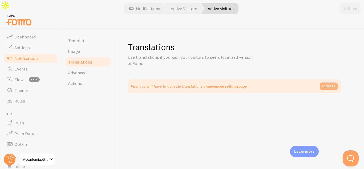
click at [324, 82] on link "activate" at bounding box center [329, 85] width 18 height 7
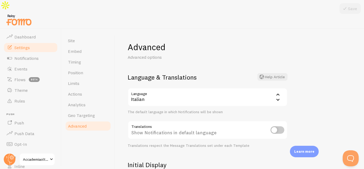
click at [307, 80] on div "Advanced Advanced options Language & Translations Help Article Language it Ital…" at bounding box center [239, 105] width 249 height 152
click at [22, 53] on link "Notifications" at bounding box center [30, 58] width 55 height 11
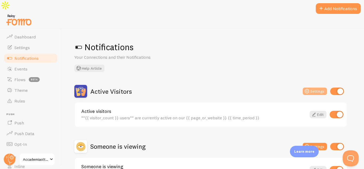
click at [314, 87] on button "Settings" at bounding box center [315, 90] width 24 height 7
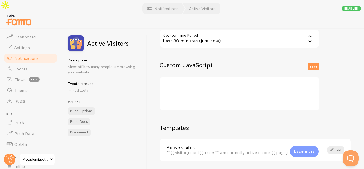
scroll to position [167, 0]
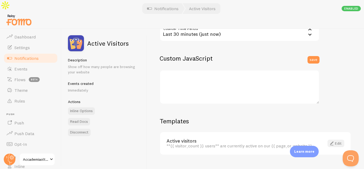
click at [333, 139] on link "Edit" at bounding box center [336, 142] width 17 height 7
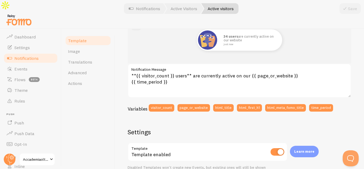
scroll to position [80, 0]
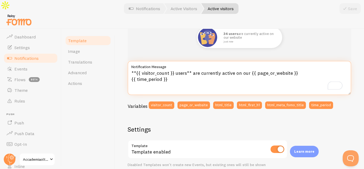
drag, startPoint x: 184, startPoint y: 61, endPoint x: 175, endPoint y: 61, distance: 8.5
click at [175, 61] on textarea "**{{ visitor_count }} users** are currently active on our {{ page_or_website }}…" at bounding box center [240, 78] width 224 height 34
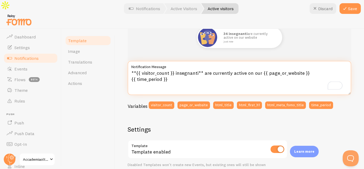
drag, startPoint x: 260, startPoint y: 61, endPoint x: 204, endPoint y: 62, distance: 56.5
click at [204, 62] on textarea "**{{ visitor_count }} insegnanti** are currently active on our {{ page_or_websi…" at bounding box center [240, 78] width 224 height 34
drag, startPoint x: 292, startPoint y: 61, endPoint x: 242, endPoint y: 61, distance: 50.4
click at [242, 61] on textarea "**{{ visitor_count }} insegnanti** stanno guardando {{ page_or_website }} {{ ti…" at bounding box center [240, 78] width 224 height 34
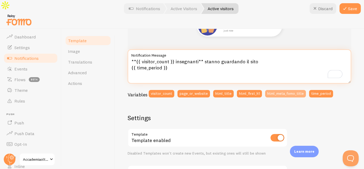
scroll to position [83, 0]
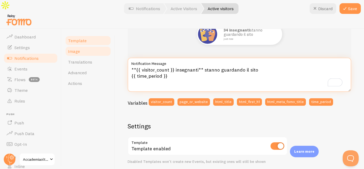
type textarea "**{{ visitor_count }} insegnanti** stanno guardando il sito {{ time_period }}"
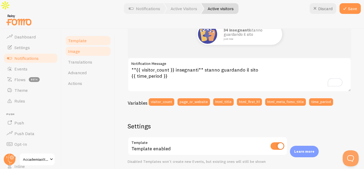
click at [86, 46] on link "Image" at bounding box center [88, 51] width 47 height 11
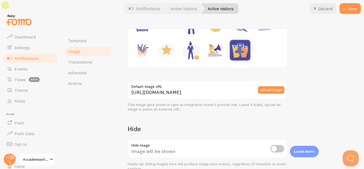
scroll to position [123, 0]
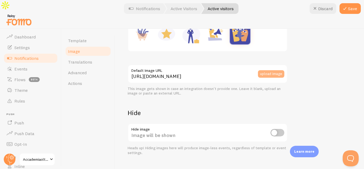
click at [265, 70] on button "upload image" at bounding box center [271, 73] width 26 height 7
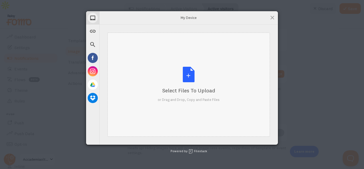
click at [186, 81] on div "Select Files to Upload or Drag and Drop, Copy and Paste Files" at bounding box center [189, 84] width 62 height 35
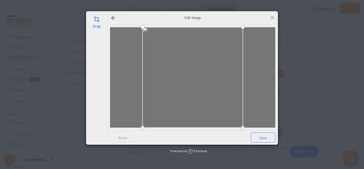
click at [267, 140] on span "Save" at bounding box center [263, 137] width 24 height 10
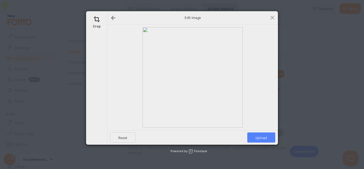
click at [266, 138] on span "Upload" at bounding box center [261, 137] width 28 height 10
type input "https://process.filestackapi.com/ApqhzE1ldTzuKSj33adqez/resize=width:170,height…"
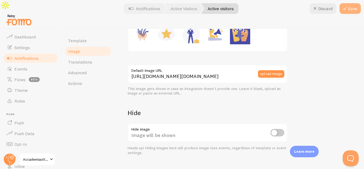
click at [347, 6] on icon at bounding box center [345, 8] width 6 height 6
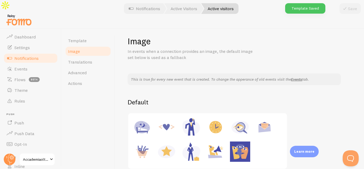
scroll to position [0, 0]
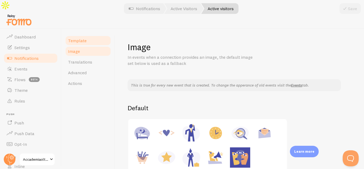
drag, startPoint x: 89, startPoint y: 33, endPoint x: 109, endPoint y: 33, distance: 20.0
click at [89, 35] on link "Template" at bounding box center [88, 40] width 47 height 11
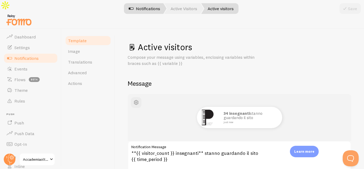
click at [146, 5] on link "Notifications" at bounding box center [144, 8] width 44 height 11
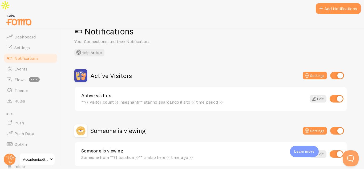
scroll to position [27, 0]
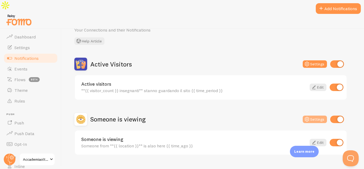
click at [316, 115] on button "Settings" at bounding box center [315, 118] width 24 height 7
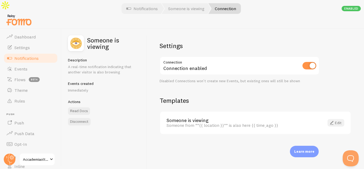
click at [336, 119] on link "Edit" at bounding box center [336, 122] width 17 height 7
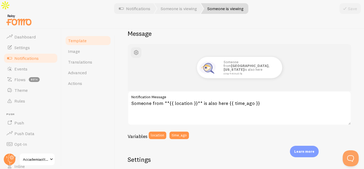
scroll to position [53, 0]
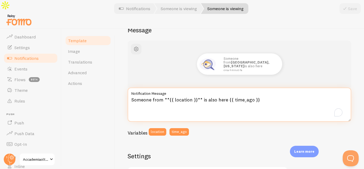
drag, startPoint x: 162, startPoint y: 88, endPoint x: 130, endPoint y: 88, distance: 32.8
click at [130, 88] on textarea "Someone from **{{ location }}** is also here {{ time_ago }}" at bounding box center [240, 104] width 224 height 34
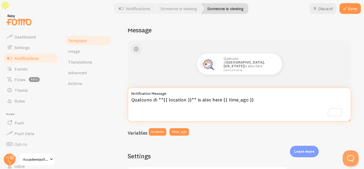
drag, startPoint x: 217, startPoint y: 89, endPoint x: 196, endPoint y: 85, distance: 20.8
click at [196, 87] on textarea "Qualcuno di **{{ location }}** is also here {{ time_ago }}" at bounding box center [240, 104] width 224 height 34
type textarea "Qualcuno di **{{ location }}** sta guardando il sito {{ time_ago }}"
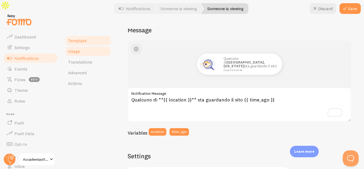
click at [86, 46] on link "Image" at bounding box center [88, 51] width 47 height 11
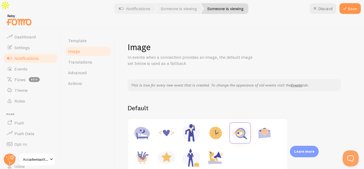
scroll to position [107, 0]
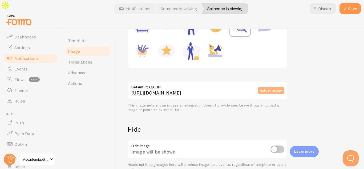
click at [267, 87] on button "upload image" at bounding box center [271, 90] width 26 height 7
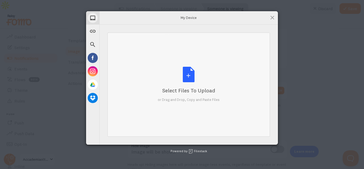
click at [195, 80] on div "Select Files to Upload or Drag and Drop, Copy and Paste Files" at bounding box center [189, 84] width 62 height 35
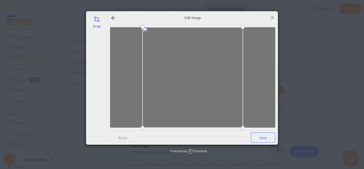
click at [266, 135] on span "Save" at bounding box center [263, 137] width 24 height 10
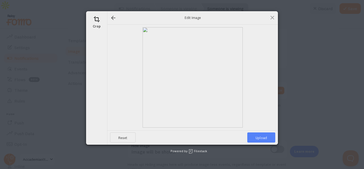
click at [257, 135] on span "Upload" at bounding box center [261, 137] width 28 height 10
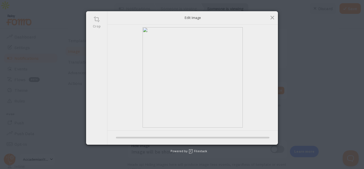
type input "https://process.filestackapi.com/ApqhzE1ldTzuKSj33adqez/resize=width:170,height…"
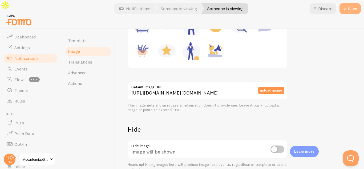
click at [357, 10] on button "Save" at bounding box center [350, 8] width 21 height 11
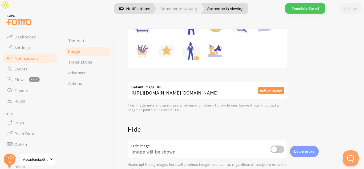
click at [133, 10] on link "Notifications" at bounding box center [134, 8] width 44 height 11
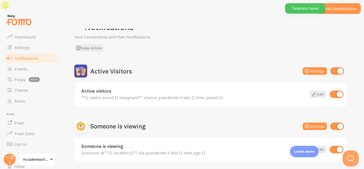
scroll to position [27, 0]
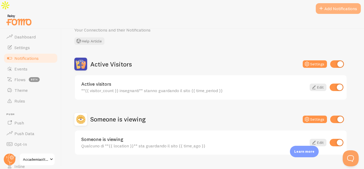
click at [341, 9] on button "Add Notifications" at bounding box center [338, 8] width 45 height 11
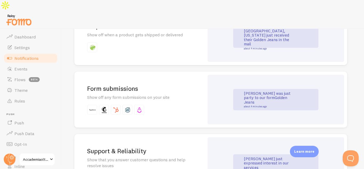
scroll to position [480, 0]
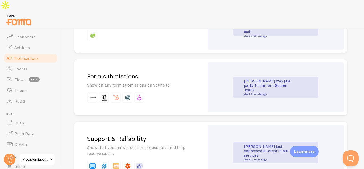
click at [261, 83] on link "Golden Jeans" at bounding box center [265, 88] width 43 height 10
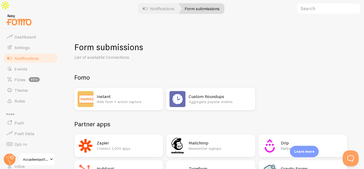
click at [230, 94] on h2 "Custom Roundups" at bounding box center [220, 97] width 63 height 6
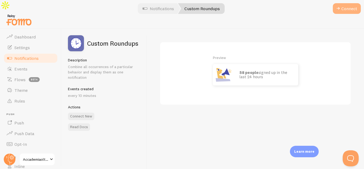
click at [351, 11] on button "Connect" at bounding box center [347, 8] width 28 height 11
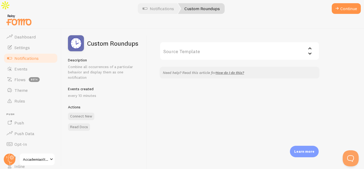
click at [207, 42] on input "Source Template" at bounding box center [240, 51] width 160 height 19
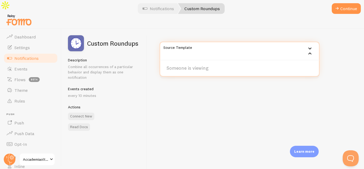
click at [192, 96] on div "Source Template Someone is viewing Need help? Read this article for How do I do…" at bounding box center [255, 105] width 217 height 152
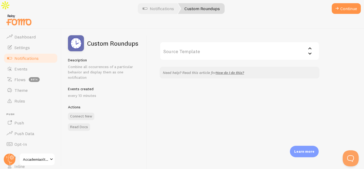
click at [312, 42] on input "Source Template" at bounding box center [240, 51] width 160 height 19
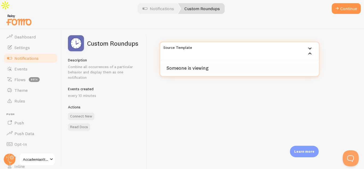
click at [198, 63] on li "Someone is viewing" at bounding box center [239, 67] width 159 height 9
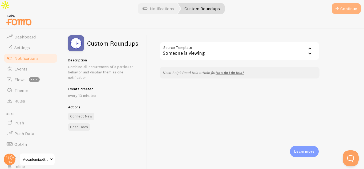
click at [340, 5] on button "Continue" at bounding box center [346, 8] width 29 height 11
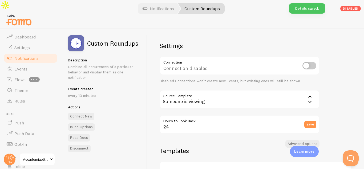
click at [303, 62] on input "checkbox" at bounding box center [310, 65] width 14 height 7
checkbox input "true"
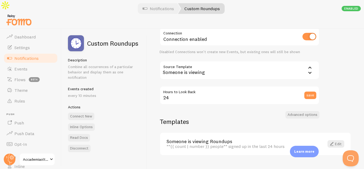
scroll to position [30, 0]
click at [331, 139] on link "Edit" at bounding box center [336, 142] width 17 height 7
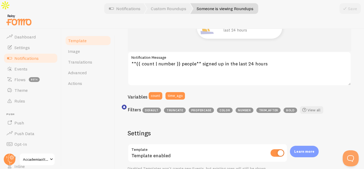
scroll to position [80, 0]
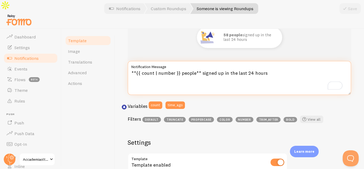
drag, startPoint x: 194, startPoint y: 62, endPoint x: 180, endPoint y: 59, distance: 13.9
click at [180, 61] on textarea "**{{ count | number }} people** signed up in the last 24 hours" at bounding box center [240, 78] width 224 height 34
drag, startPoint x: 275, startPoint y: 62, endPoint x: 207, endPoint y: 62, distance: 67.7
click at [207, 62] on textarea "**{{ count | number }} insegnanti** signed up in the last 24 hours" at bounding box center [240, 78] width 224 height 34
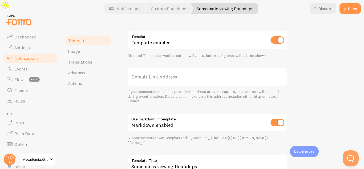
scroll to position [230, 0]
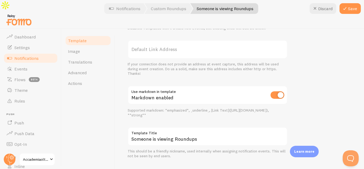
type textarea "**{{ count | number }} insegnanti** hanno mandato la loro candidatura di recente"
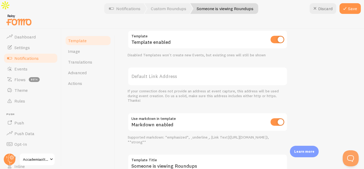
scroll to position [176, 0]
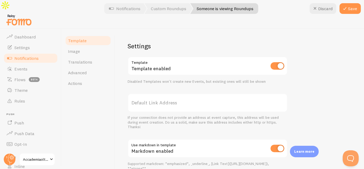
click at [190, 93] on label "Default Link Address" at bounding box center [208, 102] width 160 height 19
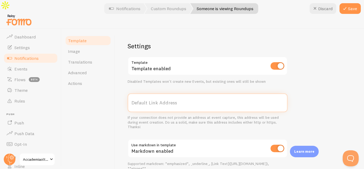
click at [190, 93] on input "Default Link Address" at bounding box center [208, 102] width 160 height 19
paste input "[URL][DOMAIN_NAME]"
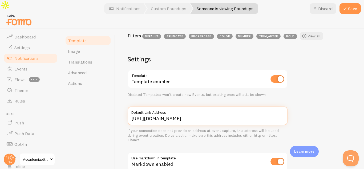
scroll to position [0, 0]
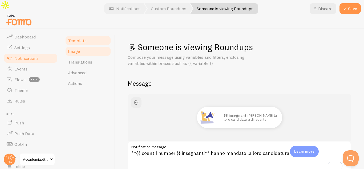
type input "[URL][DOMAIN_NAME]"
click at [90, 46] on link "Image" at bounding box center [88, 51] width 47 height 11
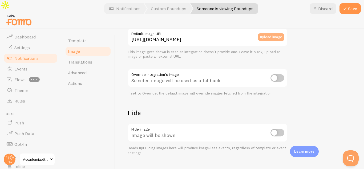
click at [261, 33] on button "upload image" at bounding box center [271, 36] width 26 height 7
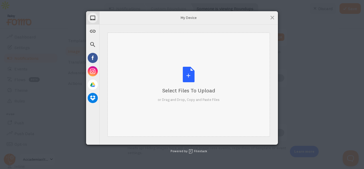
click at [186, 80] on div "Select Files to Upload or Drag and Drop, Copy and Paste Files" at bounding box center [189, 84] width 62 height 35
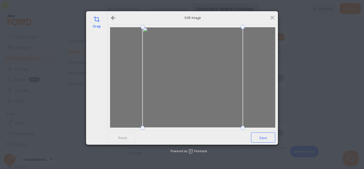
click at [264, 140] on span "Save" at bounding box center [263, 137] width 24 height 10
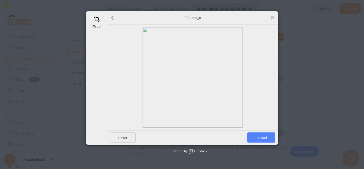
click at [264, 136] on span "Upload" at bounding box center [261, 137] width 28 height 10
type input "https://process.filestackapi.com/ApqhzE1ldTzuKSj33adqez/resize=width:170,height…"
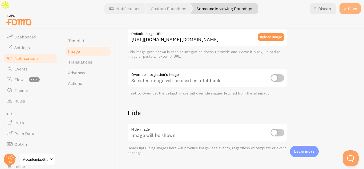
click at [347, 9] on icon at bounding box center [345, 8] width 6 height 6
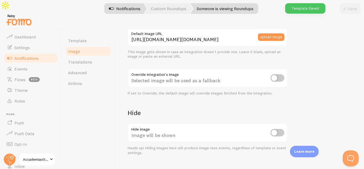
click at [133, 13] on link "Notifications" at bounding box center [125, 8] width 44 height 11
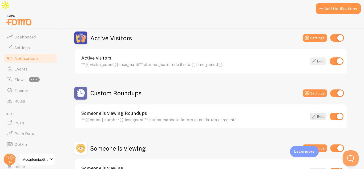
click at [315, 58] on icon at bounding box center [314, 61] width 6 height 6
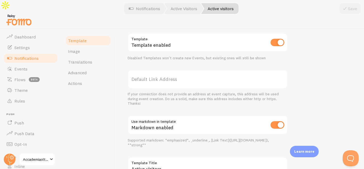
click at [165, 74] on label "Default Link Address" at bounding box center [208, 79] width 160 height 19
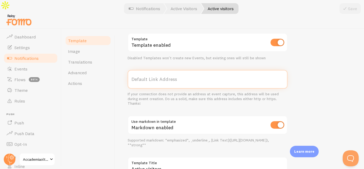
click at [165, 74] on input "Default Link Address" at bounding box center [208, 79] width 160 height 19
paste input "[URL][DOMAIN_NAME]"
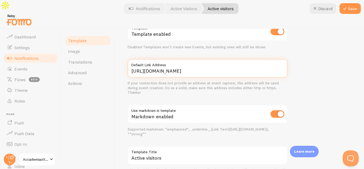
scroll to position [163, 0]
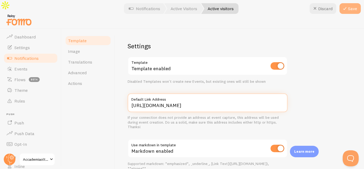
type input "[URL][DOMAIN_NAME]"
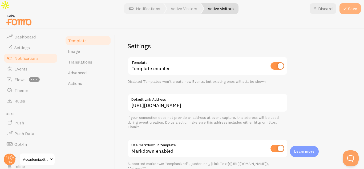
click at [353, 8] on button "Save" at bounding box center [350, 8] width 21 height 11
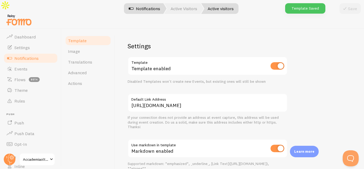
click at [140, 11] on link "Notifications" at bounding box center [144, 8] width 44 height 11
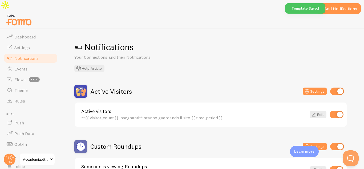
scroll to position [53, 0]
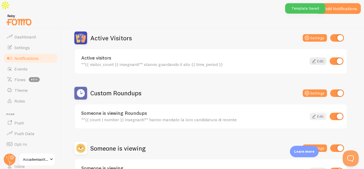
click at [316, 113] on icon at bounding box center [314, 116] width 6 height 6
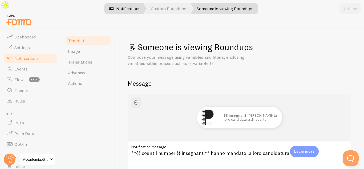
click at [108, 9] on span at bounding box center [111, 8] width 6 height 6
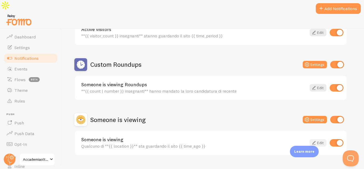
scroll to position [82, 0]
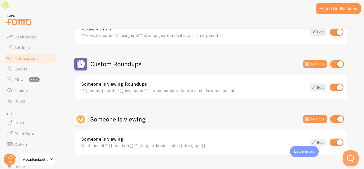
click at [324, 138] on link "Edit" at bounding box center [318, 141] width 17 height 7
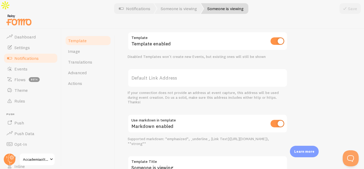
scroll to position [213, 0]
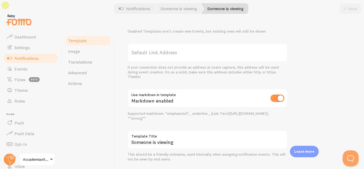
click at [152, 43] on label "Default Link Address" at bounding box center [208, 52] width 160 height 19
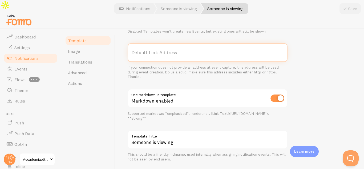
click at [152, 43] on input "Default Link Address" at bounding box center [208, 52] width 160 height 19
paste input "[URL][DOMAIN_NAME]"
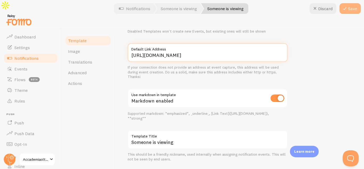
type input "[URL][DOMAIN_NAME]"
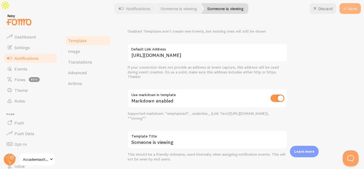
click at [347, 9] on icon at bounding box center [345, 8] width 6 height 6
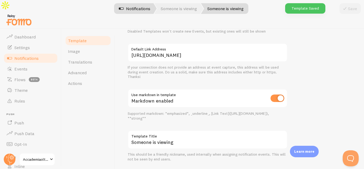
click at [138, 11] on link "Notifications" at bounding box center [134, 8] width 44 height 11
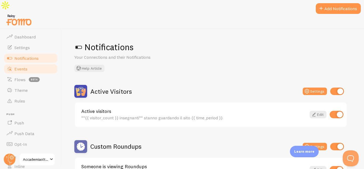
click at [30, 63] on link "Events" at bounding box center [30, 68] width 55 height 11
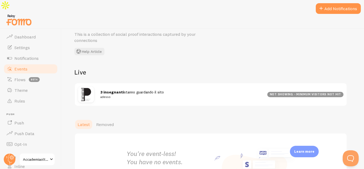
scroll to position [53, 0]
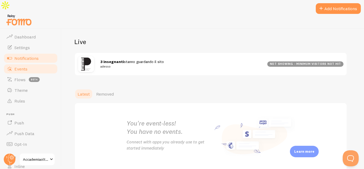
drag, startPoint x: 40, startPoint y: 86, endPoint x: 19, endPoint y: 47, distance: 44.5
click at [19, 55] on span "Notifications" at bounding box center [26, 57] width 24 height 5
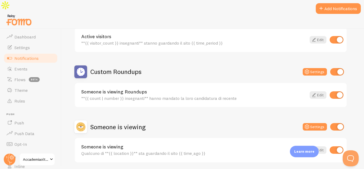
scroll to position [82, 0]
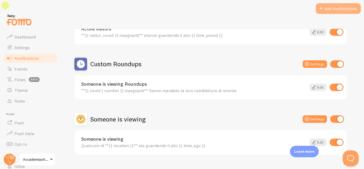
click at [340, 9] on button "Add Notifications" at bounding box center [338, 8] width 45 height 11
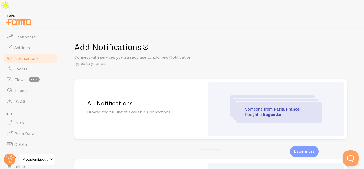
click at [283, 101] on img at bounding box center [276, 109] width 92 height 28
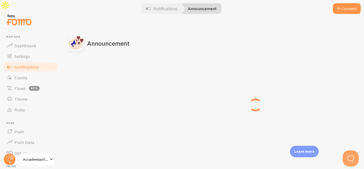
scroll to position [9, 0]
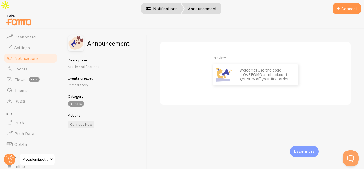
click at [162, 11] on link "Notifications" at bounding box center [162, 8] width 44 height 11
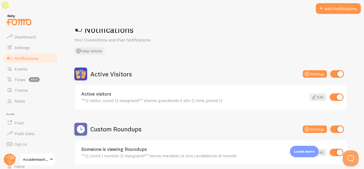
scroll to position [27, 0]
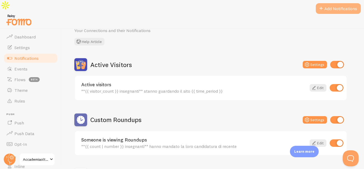
click at [335, 9] on button "Add Notifications" at bounding box center [338, 8] width 45 height 11
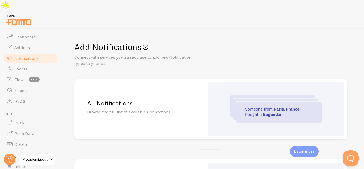
click at [291, 98] on img at bounding box center [276, 109] width 92 height 28
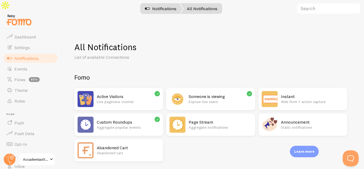
click at [159, 7] on link "Notifications" at bounding box center [161, 8] width 44 height 11
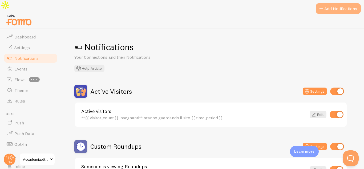
click at [330, 11] on button "Add Notifications" at bounding box center [338, 8] width 45 height 11
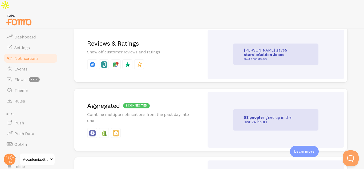
scroll to position [213, 0]
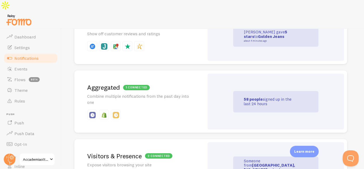
click at [287, 77] on div "58 people signed up in the last 24 hours" at bounding box center [276, 102] width 136 height 56
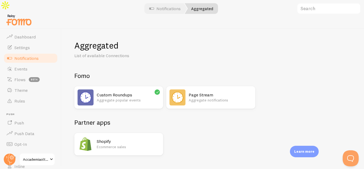
scroll to position [2, 0]
click at [228, 97] on p "Aggregate notifications" at bounding box center [220, 99] width 63 height 5
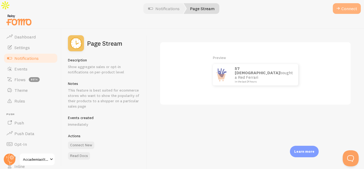
click at [345, 10] on button "Connect" at bounding box center [347, 8] width 28 height 11
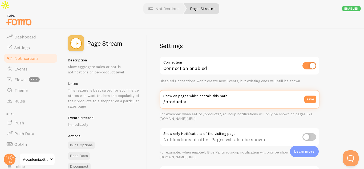
click at [200, 90] on input "/products/" at bounding box center [240, 99] width 160 height 19
drag, startPoint x: 197, startPoint y: 90, endPoint x: 163, endPoint y: 90, distance: 34.1
click at [163, 90] on input "/products/" at bounding box center [240, 99] width 160 height 19
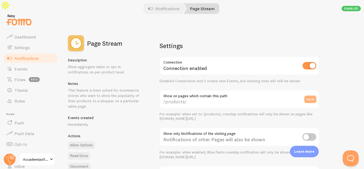
click at [309, 95] on button "save" at bounding box center [310, 98] width 12 height 7
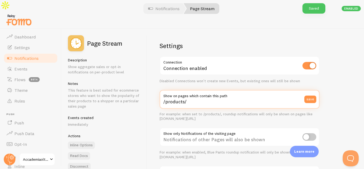
click at [241, 92] on input "/products/" at bounding box center [240, 99] width 160 height 19
type input "/"
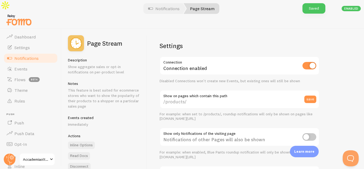
click at [315, 12] on div at bounding box center [182, 20] width 364 height 17
click at [158, 11] on link "Notifications" at bounding box center [164, 8] width 44 height 11
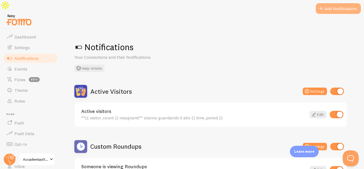
click at [334, 10] on button "Add Notifications" at bounding box center [338, 8] width 45 height 11
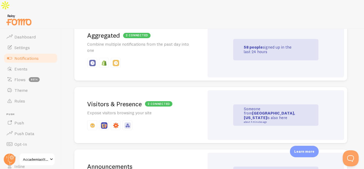
scroll to position [267, 0]
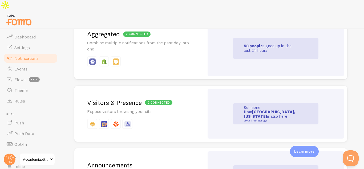
click at [190, 108] on p "Expose visitors browsing your site" at bounding box center [139, 111] width 104 height 6
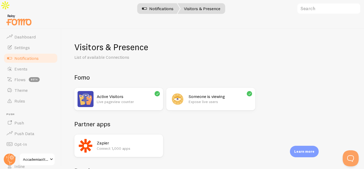
click at [163, 11] on link "Notifications" at bounding box center [158, 8] width 44 height 11
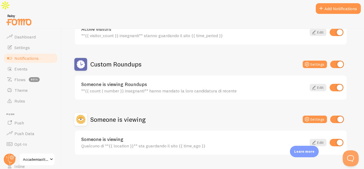
scroll to position [82, 0]
click at [319, 83] on link "Edit" at bounding box center [318, 86] width 17 height 7
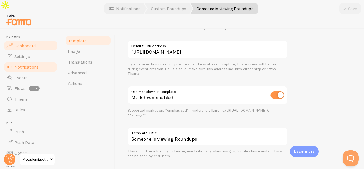
click at [35, 40] on link "Dashboard" at bounding box center [30, 45] width 55 height 11
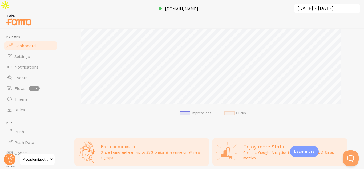
scroll to position [130, 0]
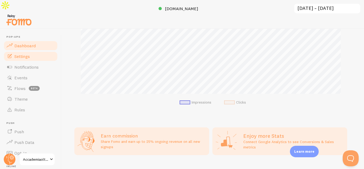
click at [22, 54] on span "Settings" at bounding box center [21, 56] width 15 height 5
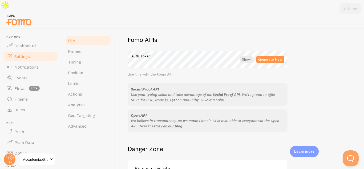
scroll to position [335, 0]
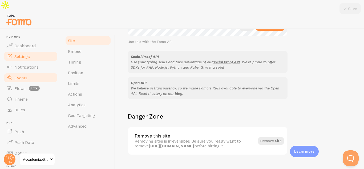
click at [18, 75] on span "Events" at bounding box center [20, 77] width 13 height 5
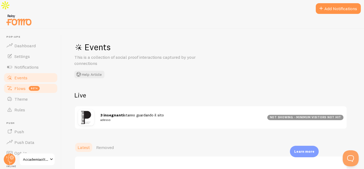
click at [21, 86] on span "Flows" at bounding box center [19, 88] width 11 height 5
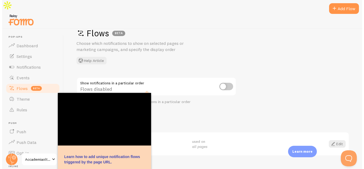
scroll to position [15, 0]
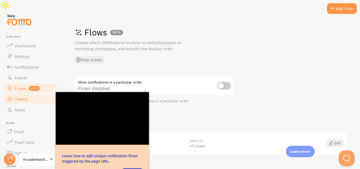
click at [30, 94] on link "Theme" at bounding box center [30, 99] width 55 height 11
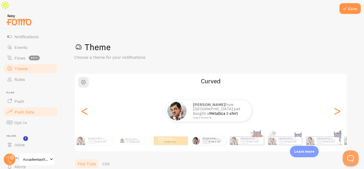
scroll to position [53, 0]
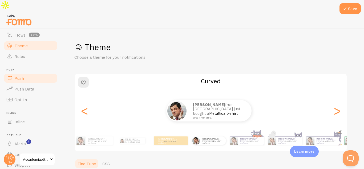
click at [28, 73] on link "Push" at bounding box center [30, 78] width 55 height 11
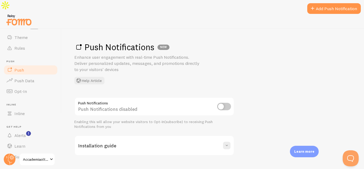
scroll to position [62, 0]
click at [26, 107] on link "Inline" at bounding box center [30, 112] width 55 height 11
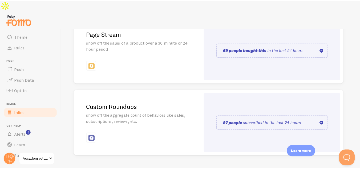
scroll to position [154, 0]
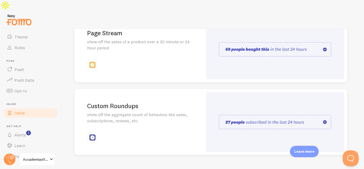
click at [174, 111] on p "show off the aggregate count of behaviors like sales, subscriptions, reviews, e…" at bounding box center [138, 117] width 103 height 12
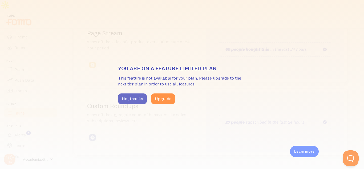
click at [131, 101] on button "No, thanks" at bounding box center [132, 98] width 29 height 11
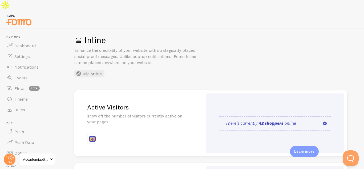
scroll to position [0, 0]
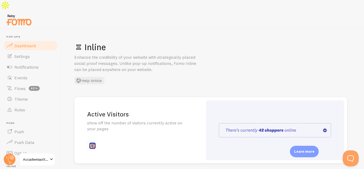
click at [22, 43] on span "Dashboard" at bounding box center [24, 45] width 21 height 5
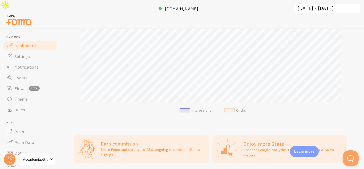
scroll to position [130, 0]
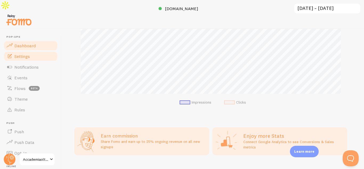
click at [33, 51] on link "Settings" at bounding box center [30, 56] width 55 height 11
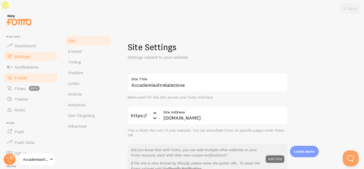
click at [29, 72] on link "Events" at bounding box center [30, 77] width 55 height 11
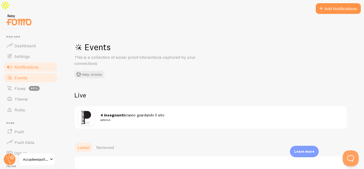
click at [15, 62] on link "Notifications" at bounding box center [30, 67] width 55 height 11
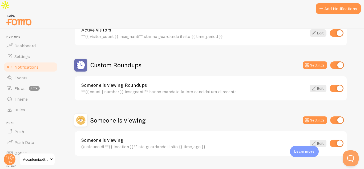
scroll to position [82, 0]
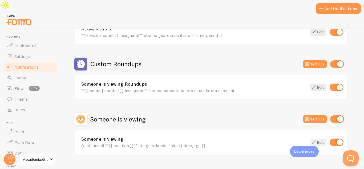
click at [312, 139] on icon at bounding box center [314, 142] width 6 height 6
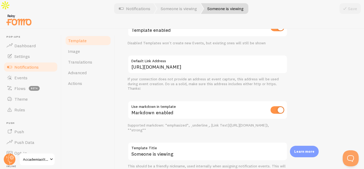
scroll to position [216, 0]
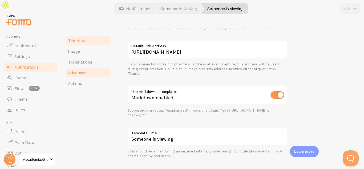
click at [85, 70] on span "Advanced" at bounding box center [77, 72] width 19 height 5
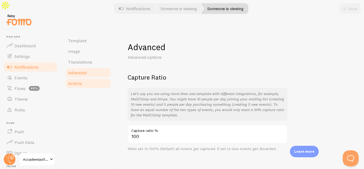
click at [80, 80] on span "Actions" at bounding box center [75, 82] width 14 height 5
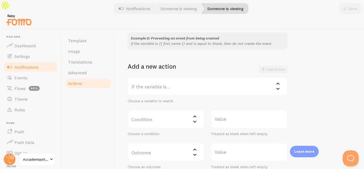
scroll to position [108, 0]
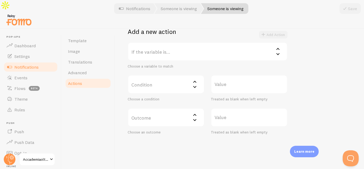
click at [168, 42] on label "If the variable is..." at bounding box center [208, 51] width 160 height 19
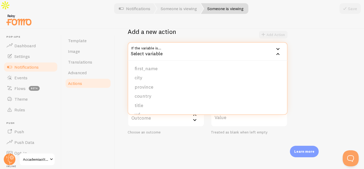
click at [333, 102] on div "Example 1: Change blank first names to Someone if the variable is {{ first_name…" at bounding box center [240, 56] width 224 height 158
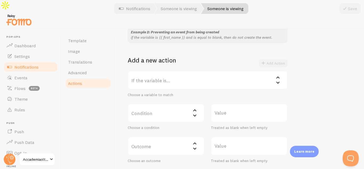
scroll to position [107, 0]
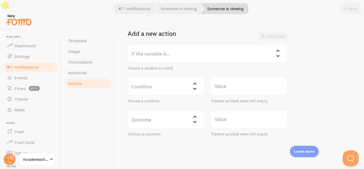
click at [175, 44] on label "If the variable is..." at bounding box center [208, 53] width 160 height 19
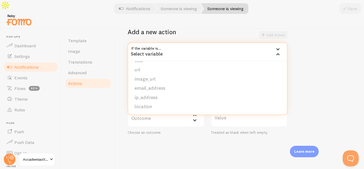
scroll to position [108, 0]
click at [170, 102] on li "location" at bounding box center [207, 106] width 159 height 9
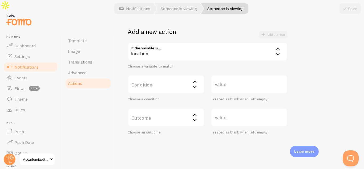
click at [175, 75] on label "Condition" at bounding box center [166, 84] width 77 height 19
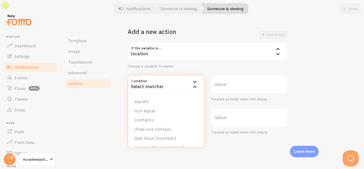
click at [188, 42] on div "location" at bounding box center [208, 51] width 160 height 19
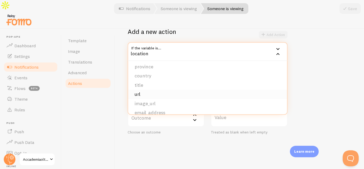
scroll to position [0, 0]
click at [321, 50] on div "Example 1: Change blank first names to Someone if the variable is {{ first_name…" at bounding box center [240, 56] width 224 height 158
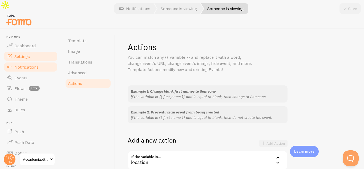
click at [27, 51] on link "Settings" at bounding box center [30, 56] width 55 height 11
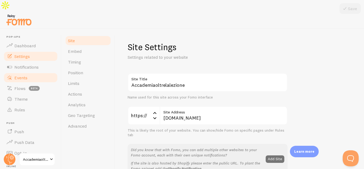
click at [29, 72] on link "Events" at bounding box center [30, 77] width 55 height 11
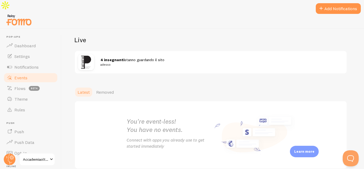
scroll to position [69, 0]
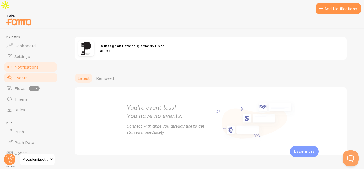
click at [34, 64] on span "Notifications" at bounding box center [26, 66] width 24 height 5
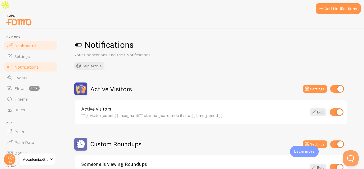
click at [25, 40] on link "Dashboard" at bounding box center [30, 45] width 55 height 11
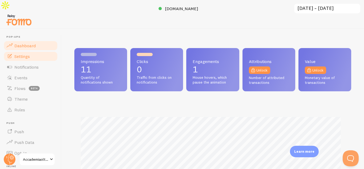
click at [28, 54] on span "Settings" at bounding box center [21, 56] width 15 height 5
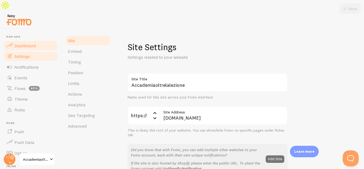
click at [30, 40] on link "Dashboard" at bounding box center [30, 45] width 55 height 11
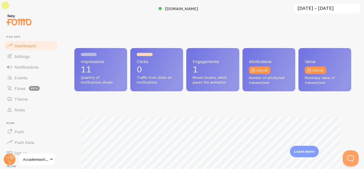
scroll to position [140, 273]
